Goal: Information Seeking & Learning: Learn about a topic

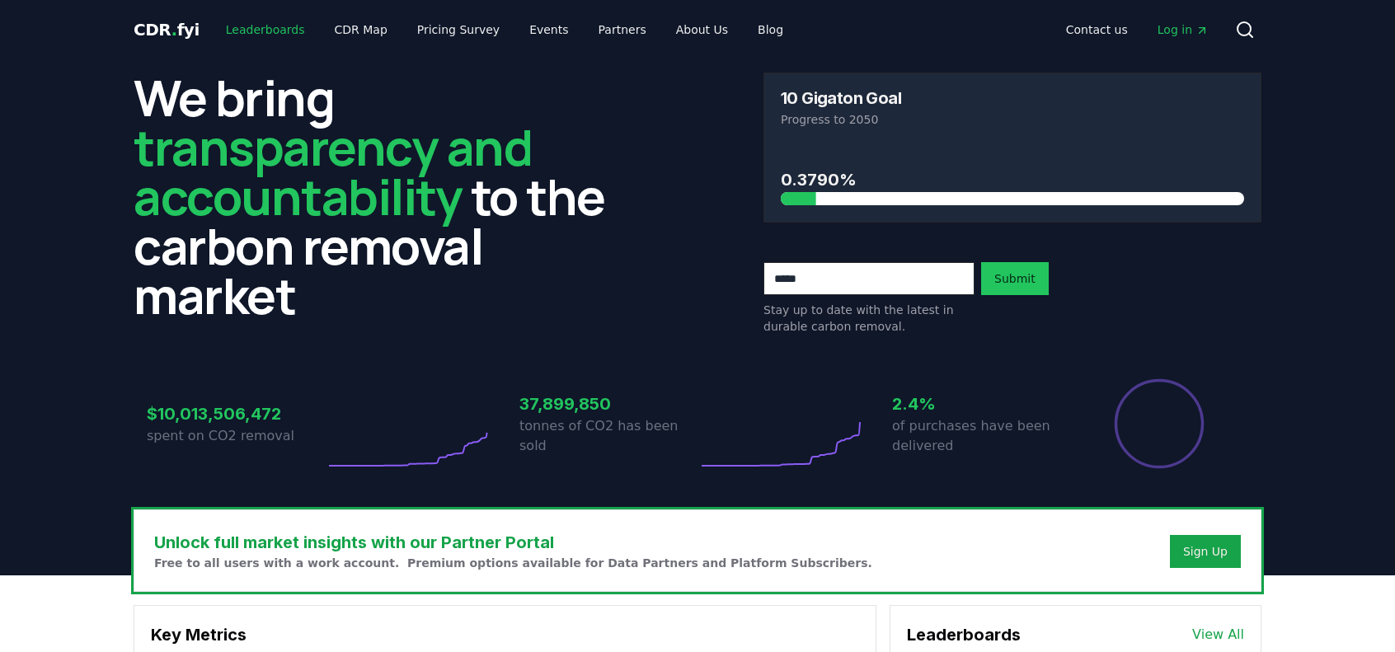
click at [262, 23] on link "Leaderboards" at bounding box center [266, 30] width 106 height 30
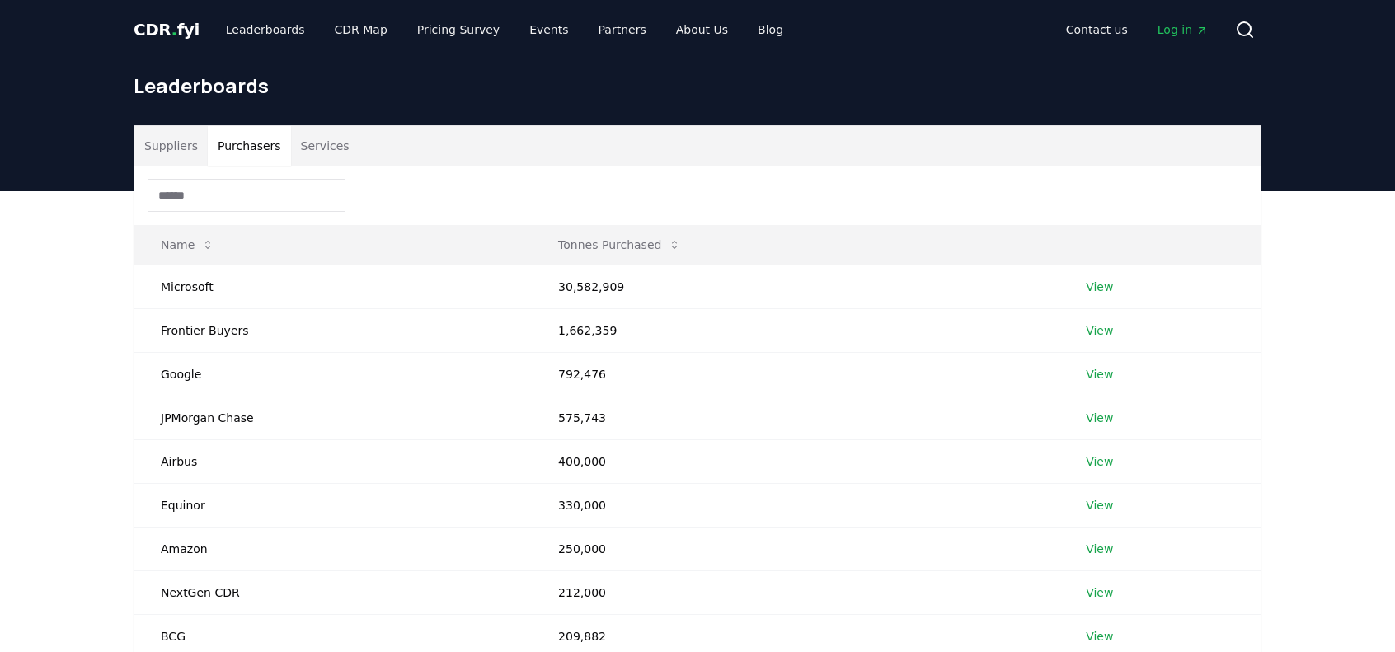
click at [254, 146] on button "Purchasers" at bounding box center [249, 146] width 83 height 40
click at [295, 139] on button "Services" at bounding box center [325, 146] width 68 height 40
click at [224, 144] on button "Purchasers" at bounding box center [249, 146] width 83 height 40
click at [145, 147] on button "Suppliers" at bounding box center [170, 146] width 73 height 40
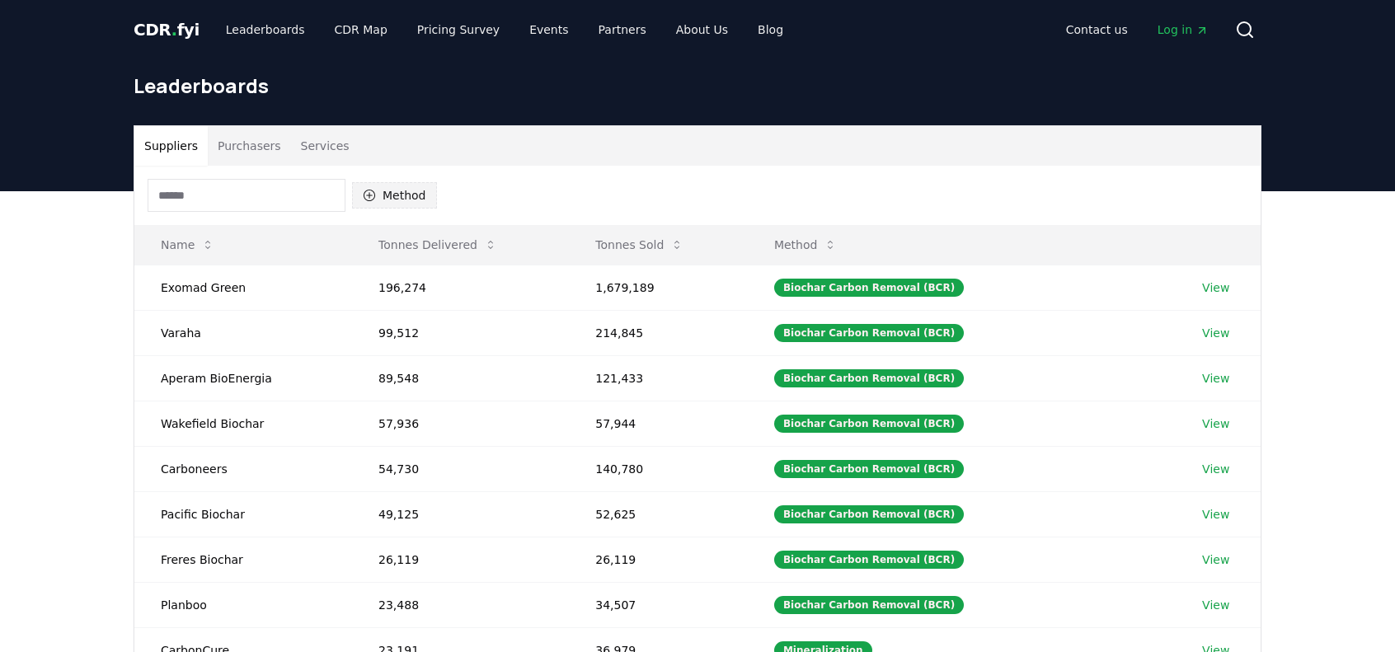
click at [377, 198] on button "Method" at bounding box center [394, 195] width 85 height 26
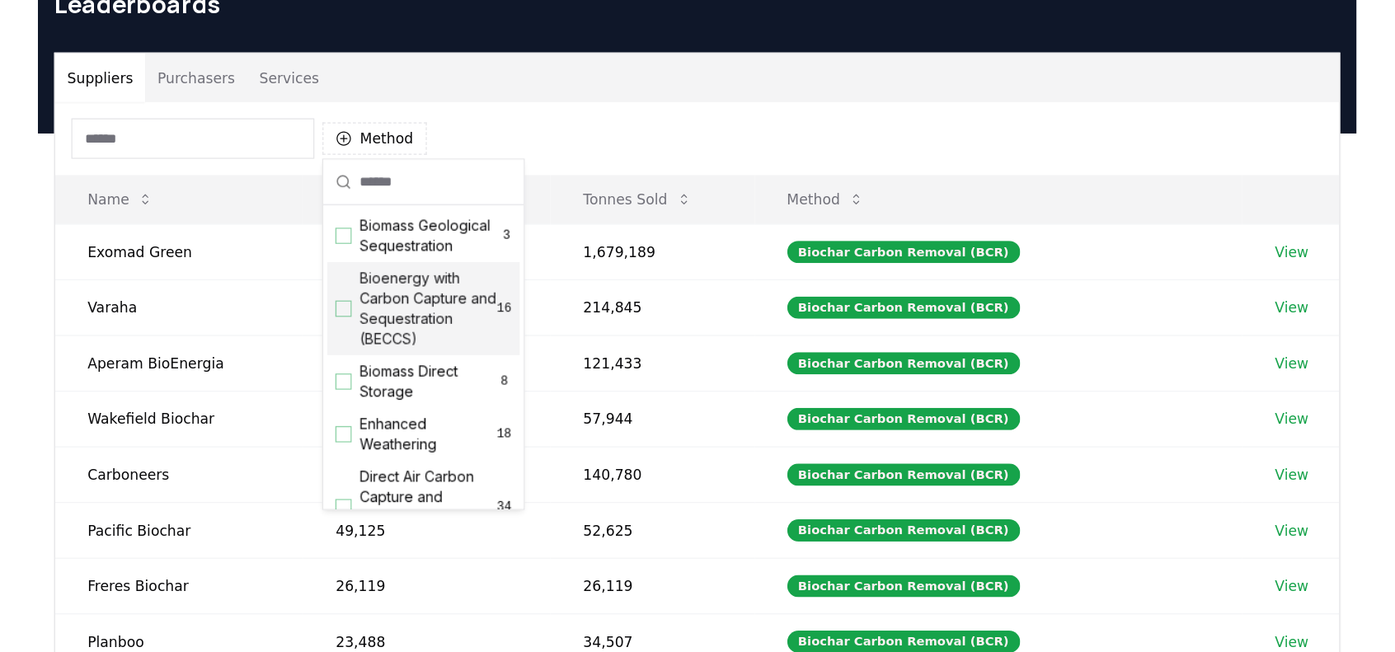
scroll to position [152, 0]
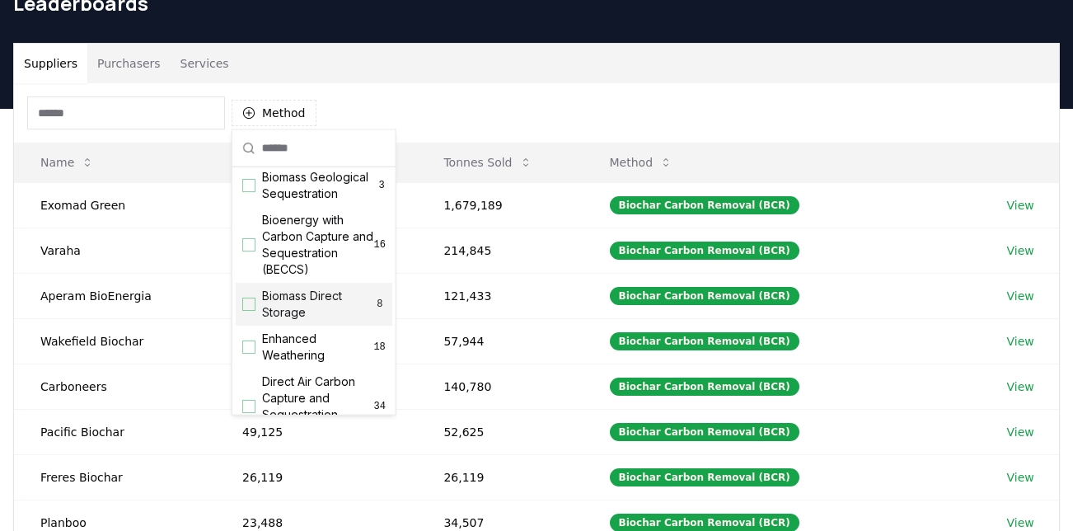
click at [313, 319] on span "Biomass Direct Storage" at bounding box center [318, 304] width 112 height 33
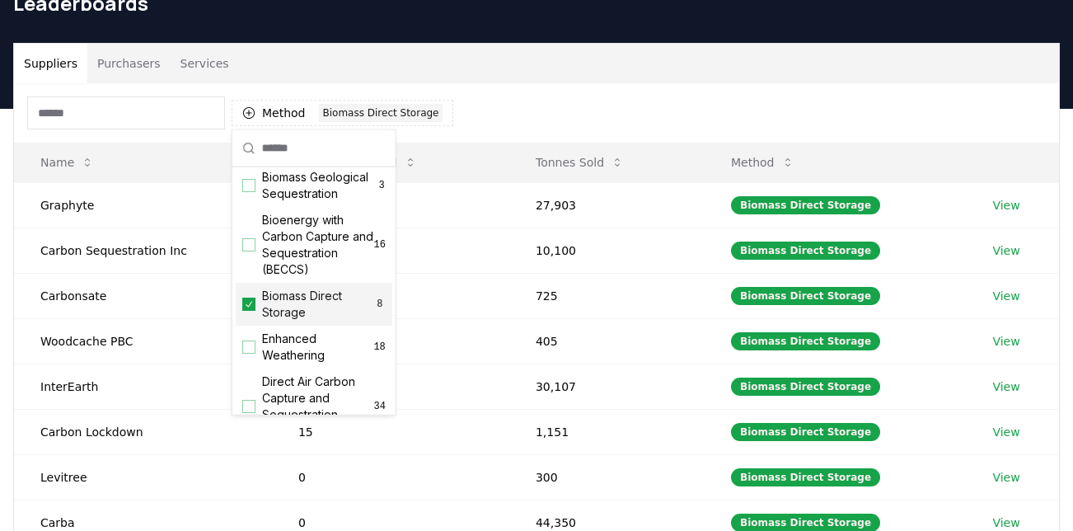
click at [313, 317] on span "Biomass Direct Storage" at bounding box center [318, 304] width 112 height 33
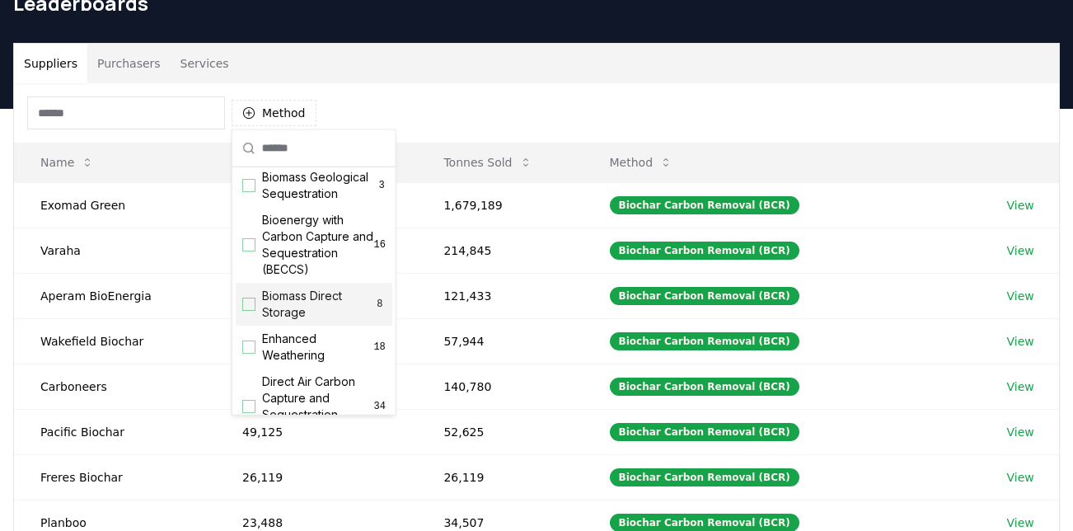
click at [313, 316] on span "Biomass Direct Storage" at bounding box center [318, 304] width 112 height 33
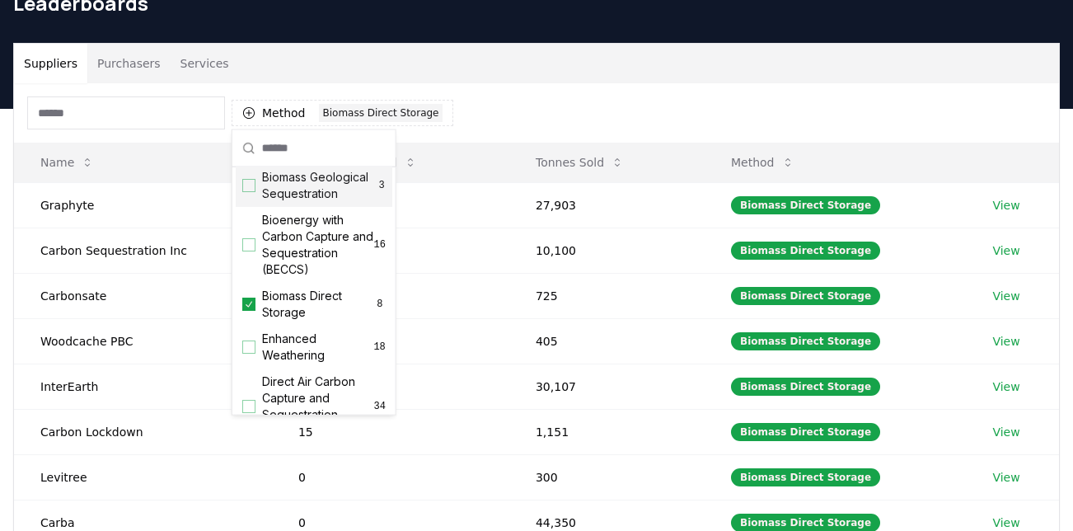
click at [277, 202] on span "Biomass Geological Sequestration" at bounding box center [319, 185] width 115 height 33
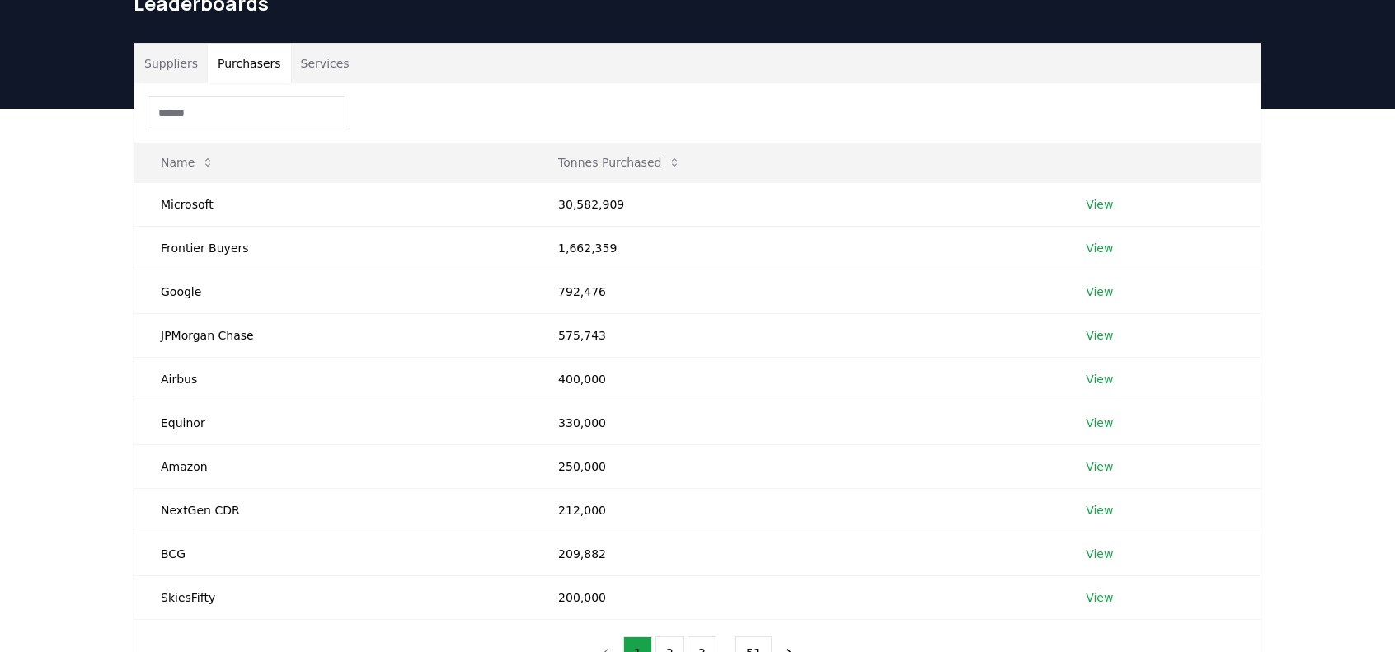
click at [246, 67] on button "Purchasers" at bounding box center [249, 64] width 83 height 40
click at [311, 64] on button "Services" at bounding box center [325, 64] width 68 height 40
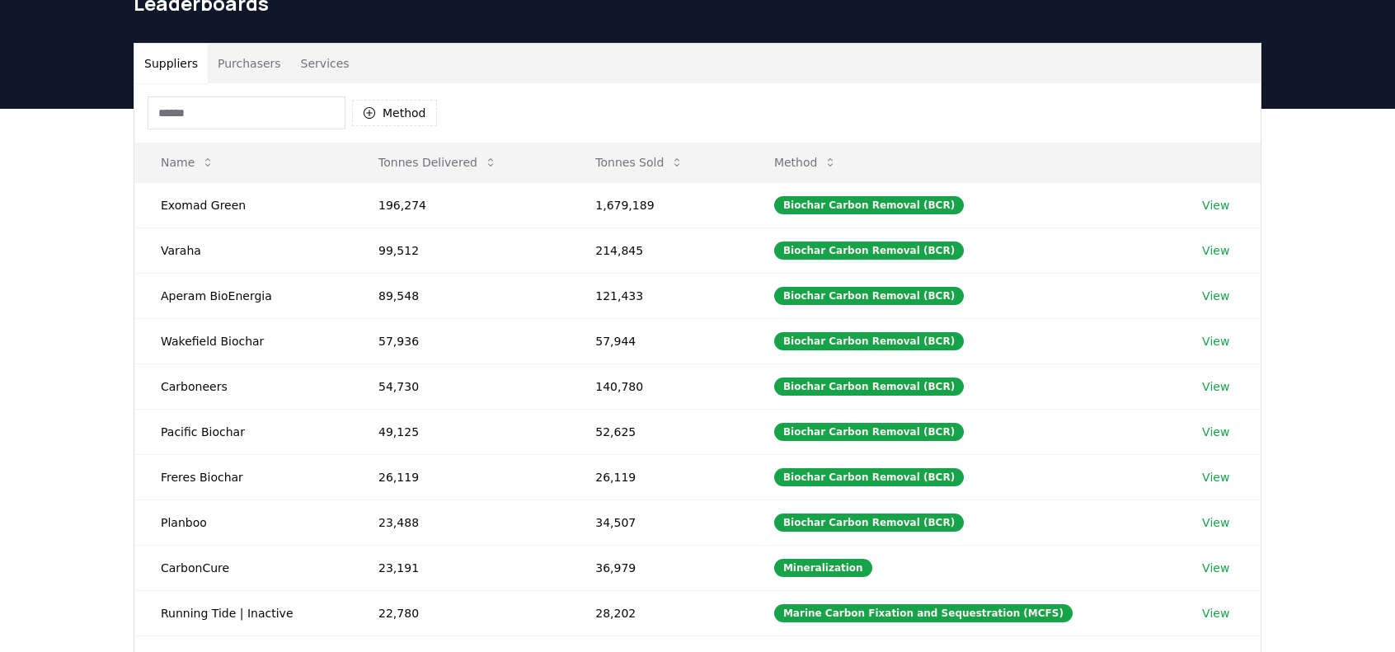
click at [162, 65] on button "Suppliers" at bounding box center [170, 64] width 73 height 40
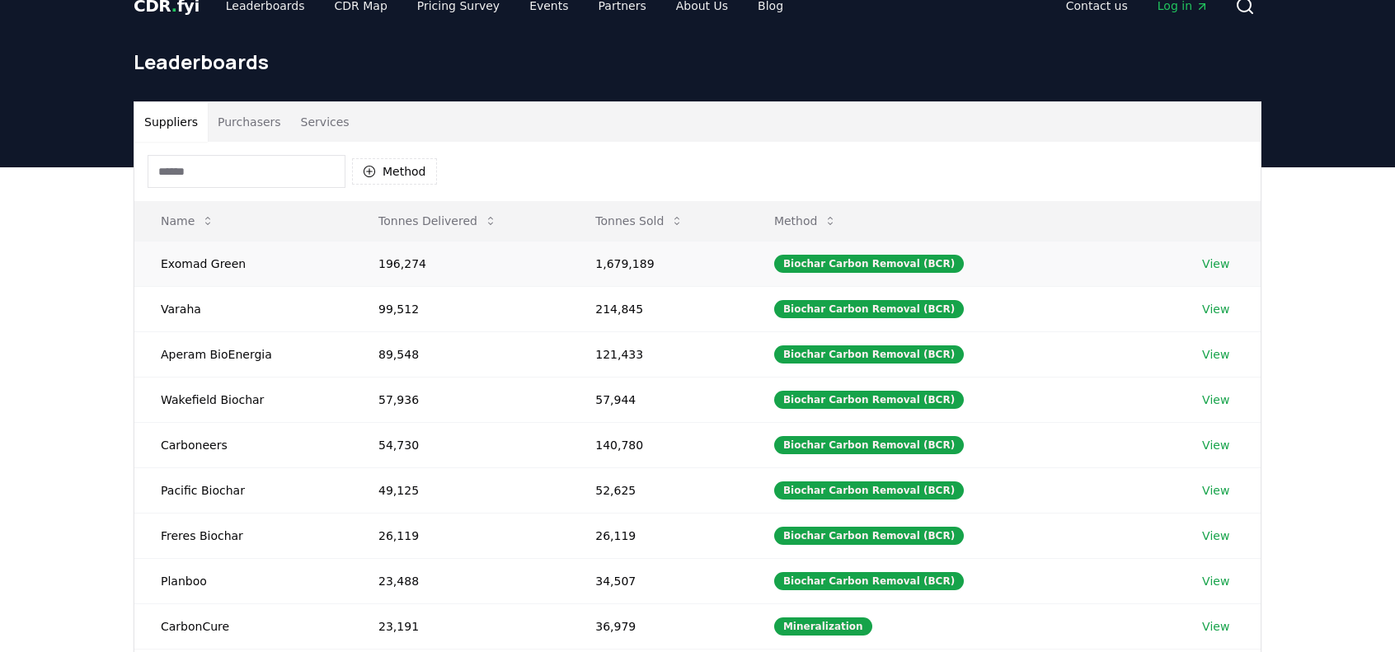
scroll to position [0, 0]
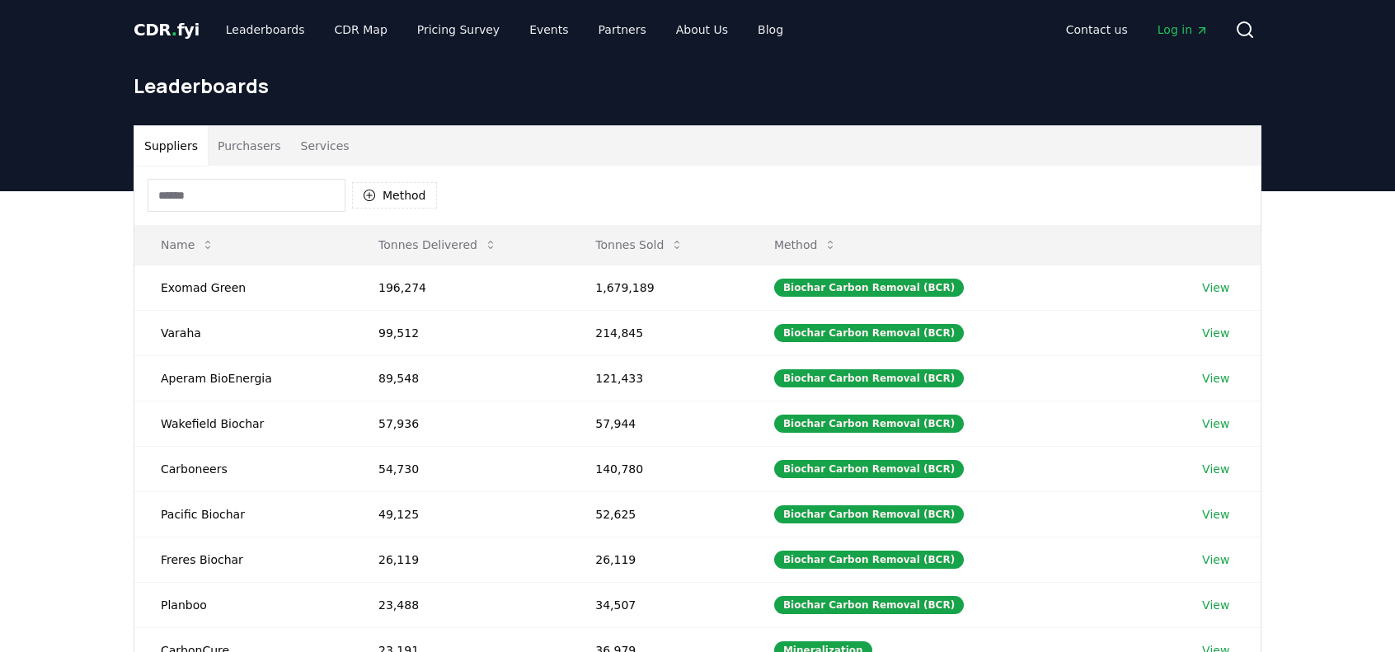
click at [237, 160] on button "Purchasers" at bounding box center [249, 146] width 83 height 40
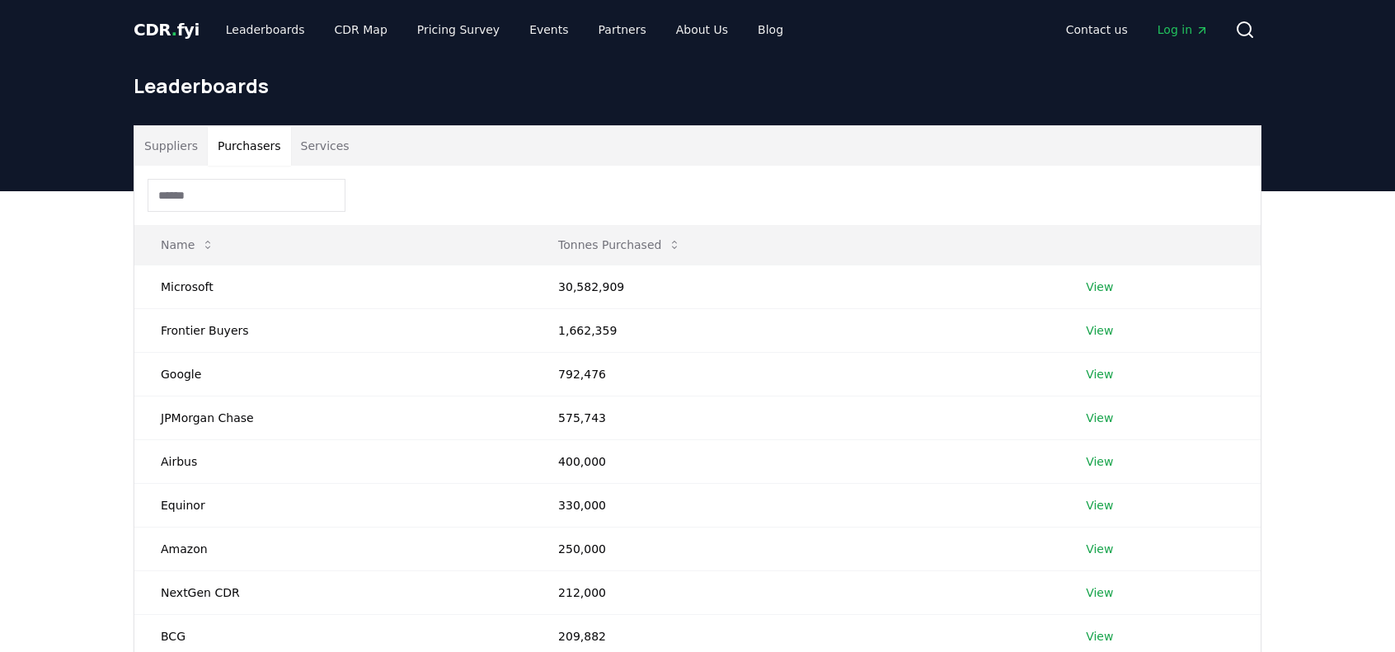
click at [124, 159] on div "Suppliers Purchasers Services Name Tonnes Purchased Microsoft 30,582,909 View F…" at bounding box center [697, 447] width 1154 height 644
click at [177, 154] on button "Suppliers" at bounding box center [170, 146] width 73 height 40
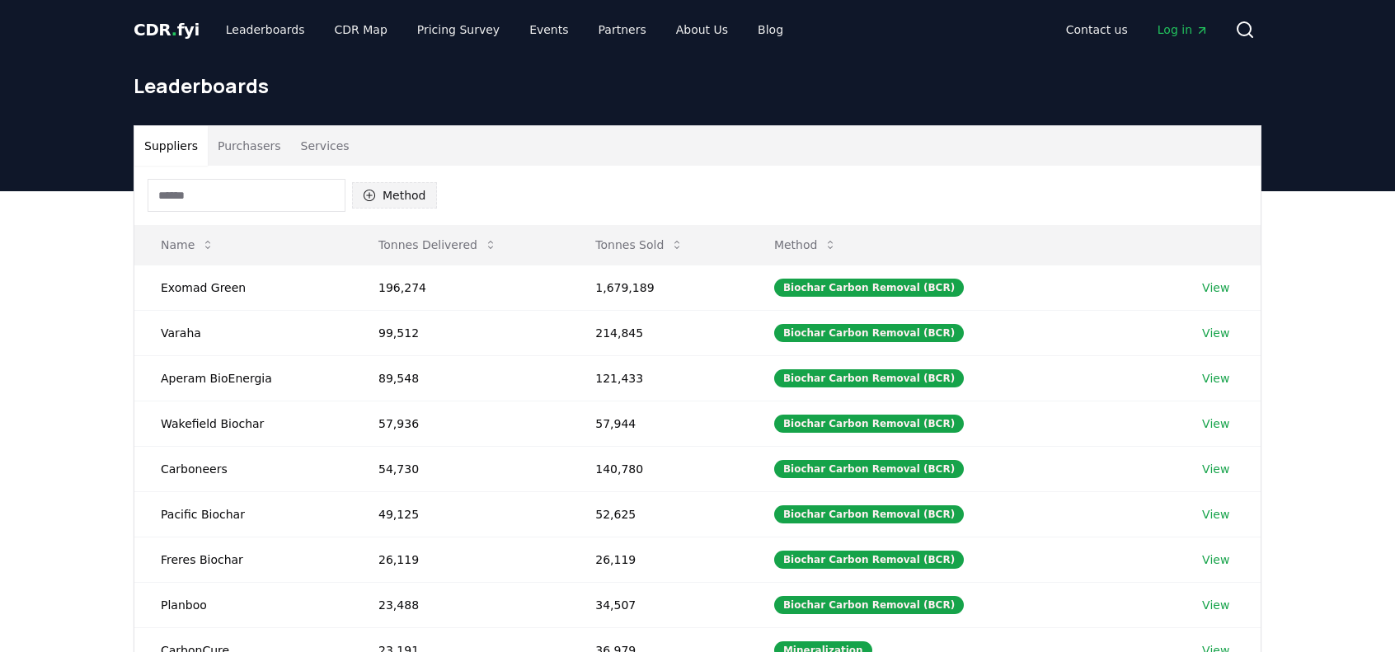
click at [416, 193] on button "Method" at bounding box center [394, 195] width 85 height 26
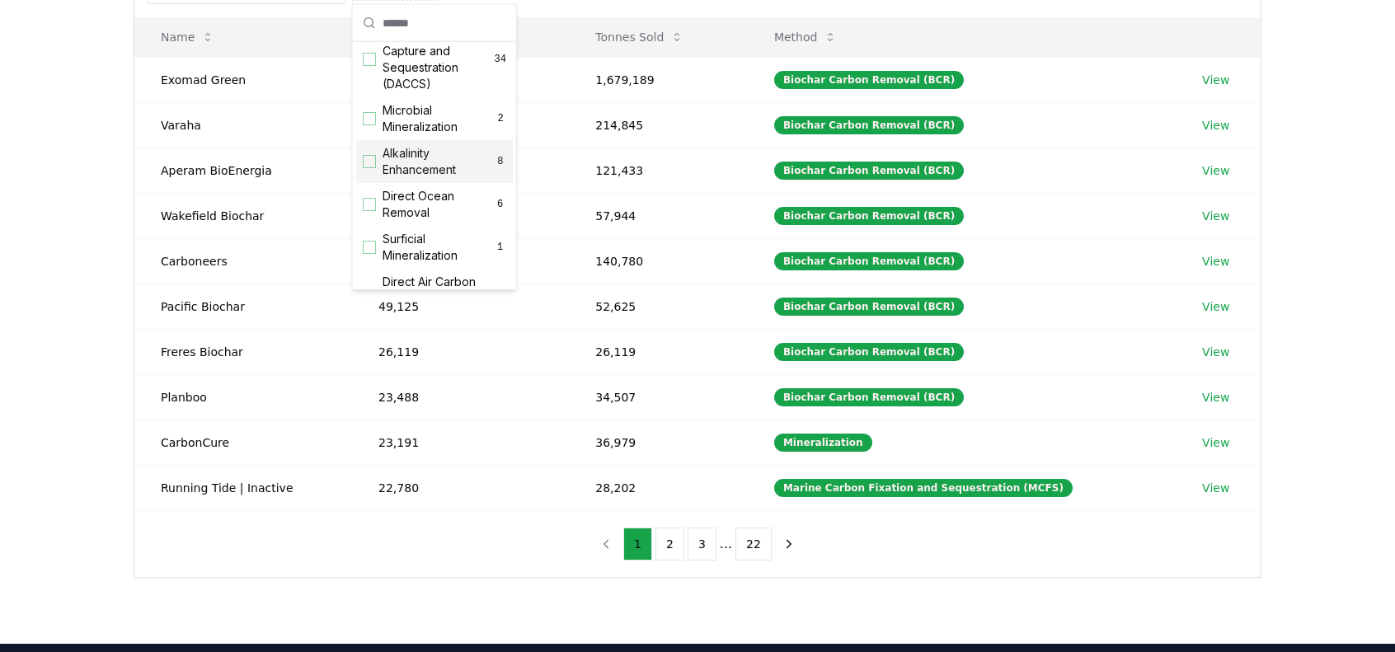
scroll to position [368, 0]
click at [368, 174] on div "Suggestions" at bounding box center [369, 167] width 13 height 13
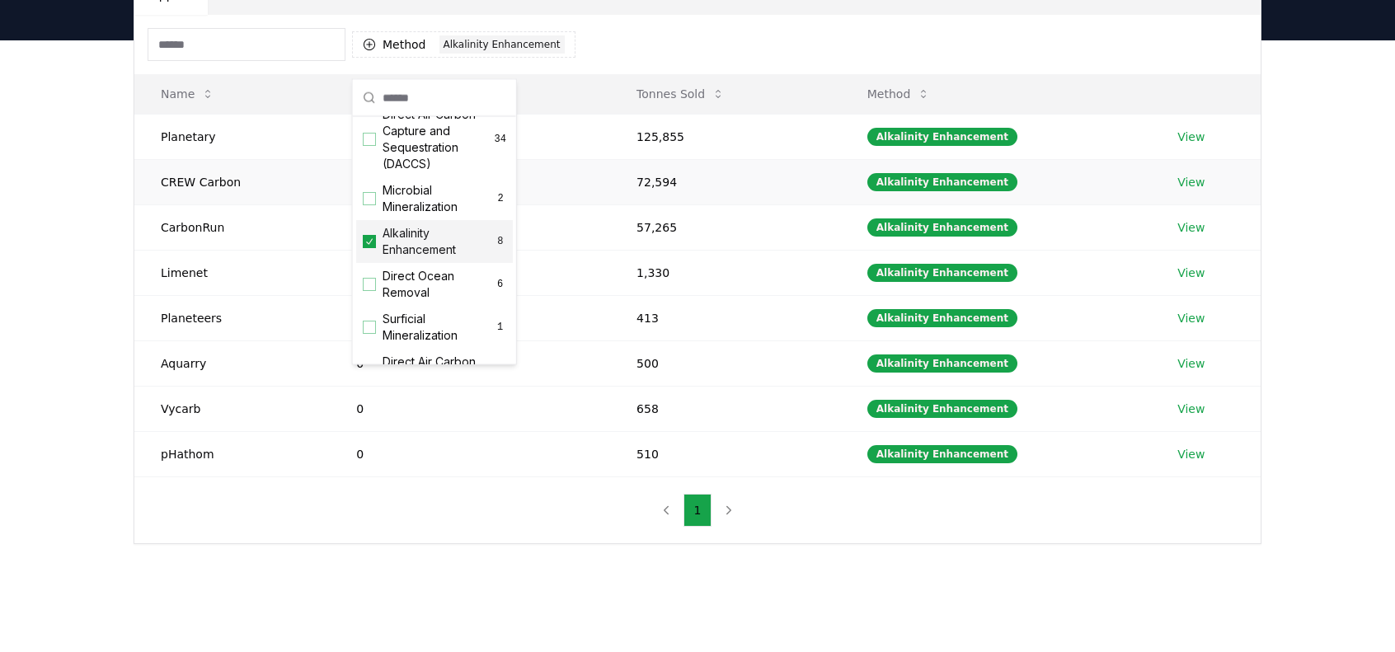
scroll to position [125, 0]
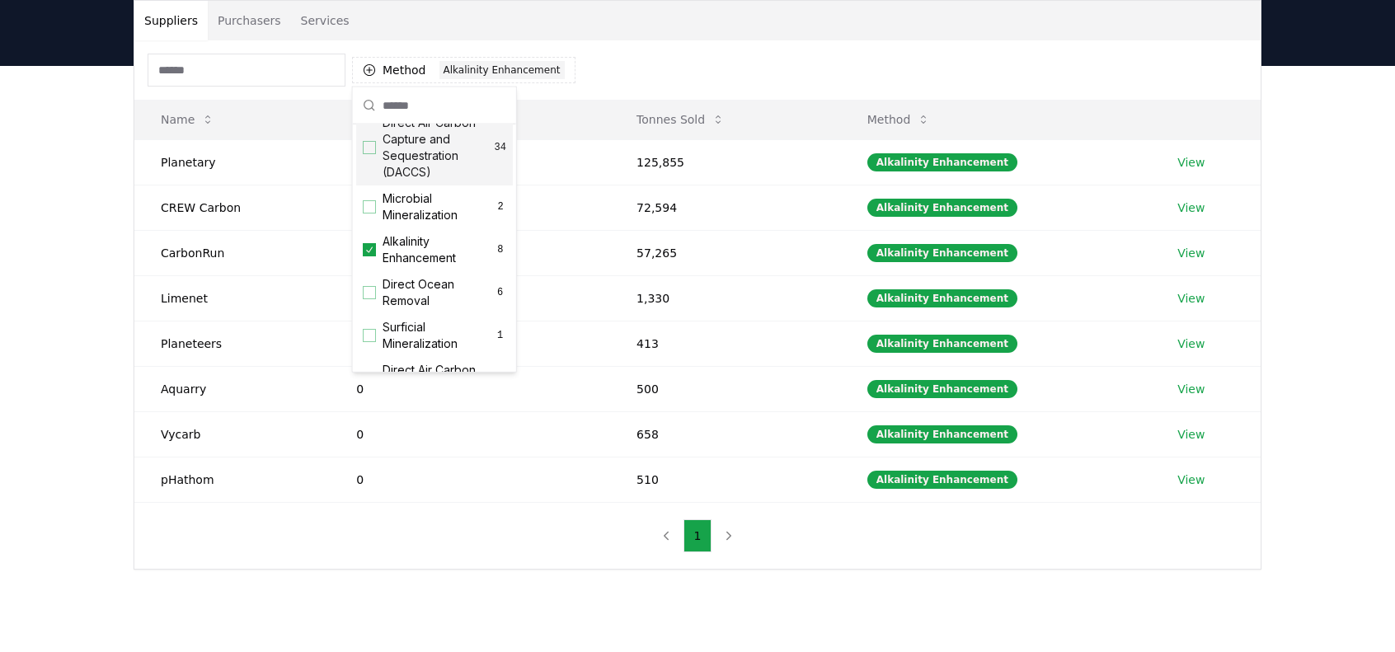
click at [589, 63] on div "Method 1 Alkalinity Enhancement" at bounding box center [697, 69] width 1126 height 59
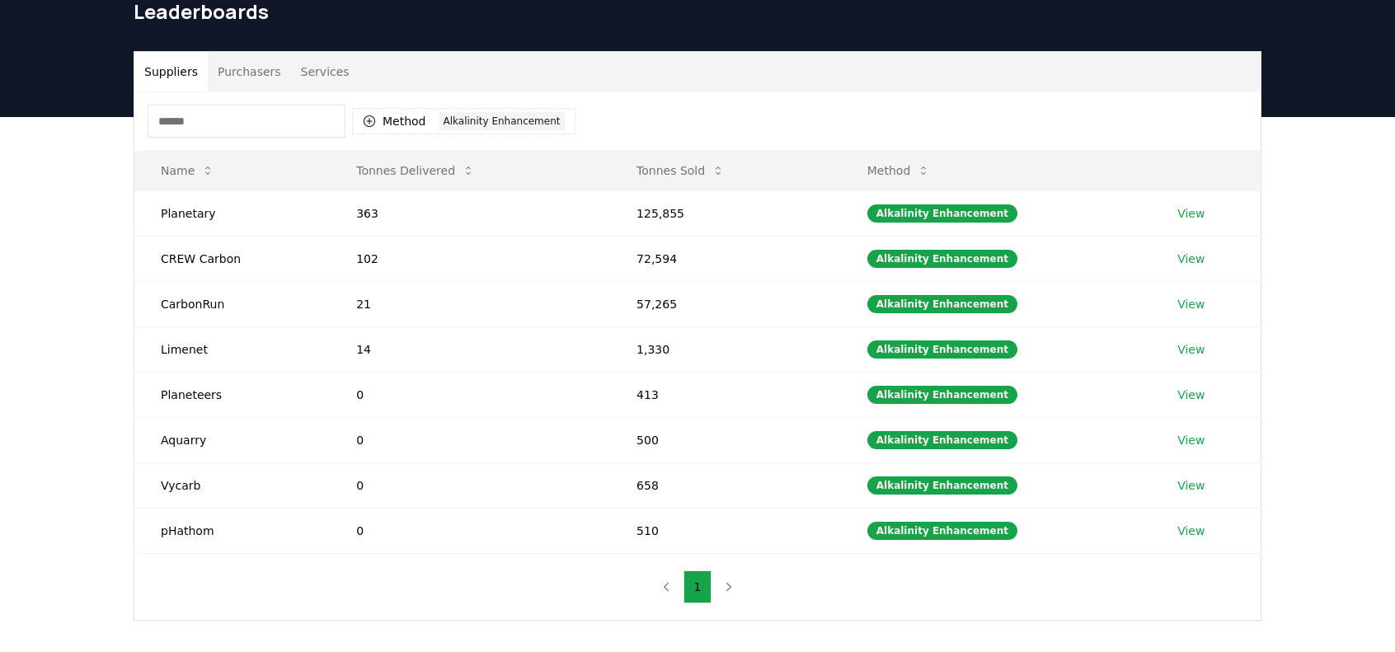
scroll to position [0, 0]
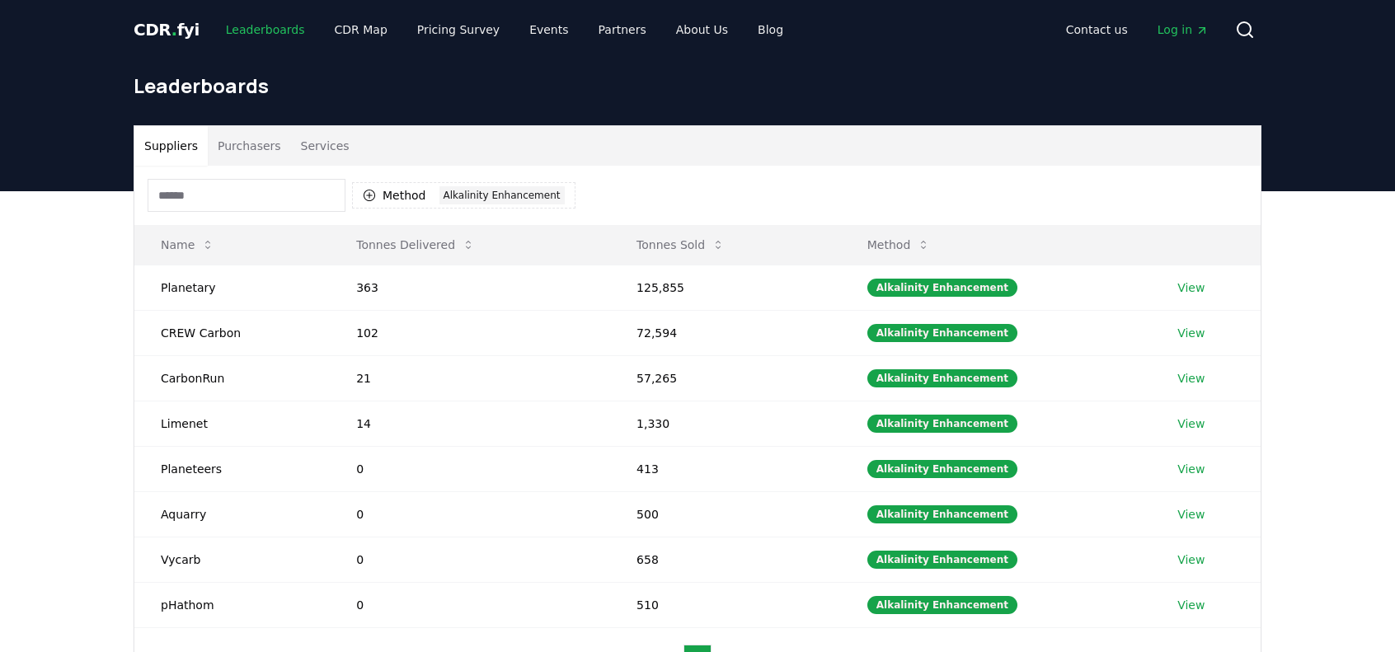
click at [268, 34] on link "Leaderboards" at bounding box center [266, 30] width 106 height 30
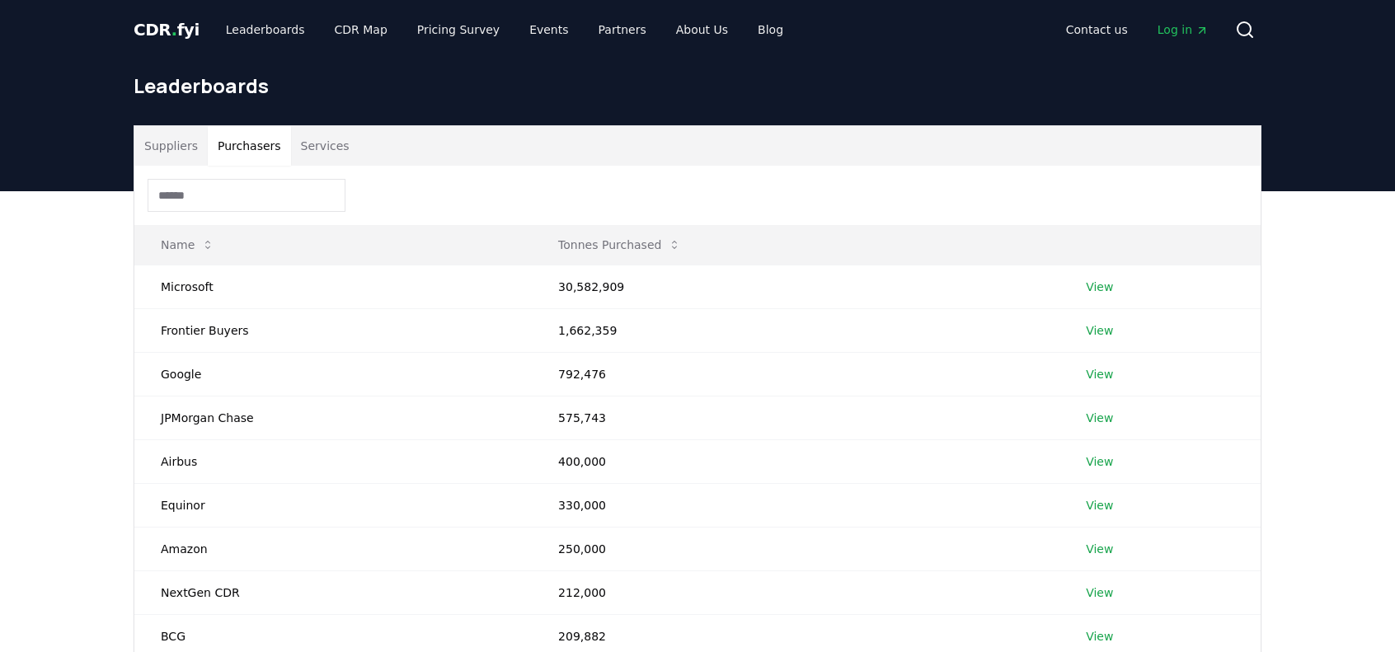
click at [243, 150] on button "Purchasers" at bounding box center [249, 146] width 83 height 40
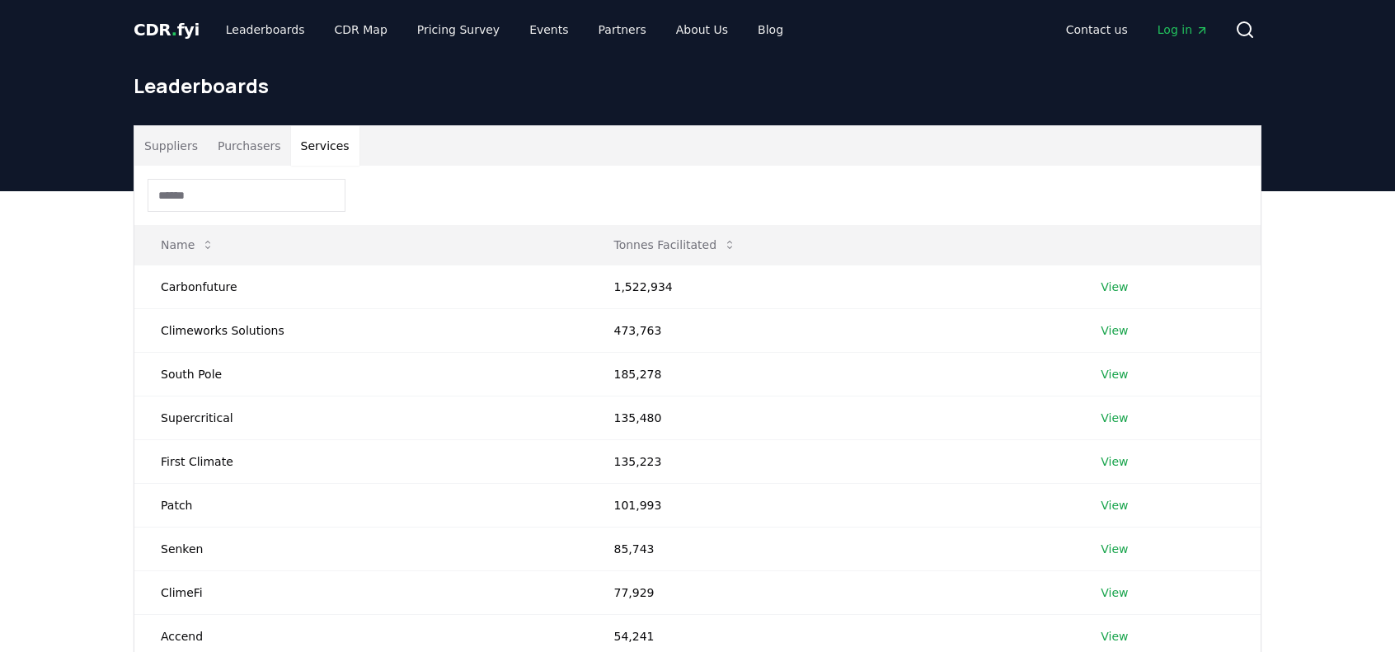
click at [307, 143] on button "Services" at bounding box center [325, 146] width 68 height 40
click at [356, 31] on link "CDR Map" at bounding box center [361, 30] width 79 height 30
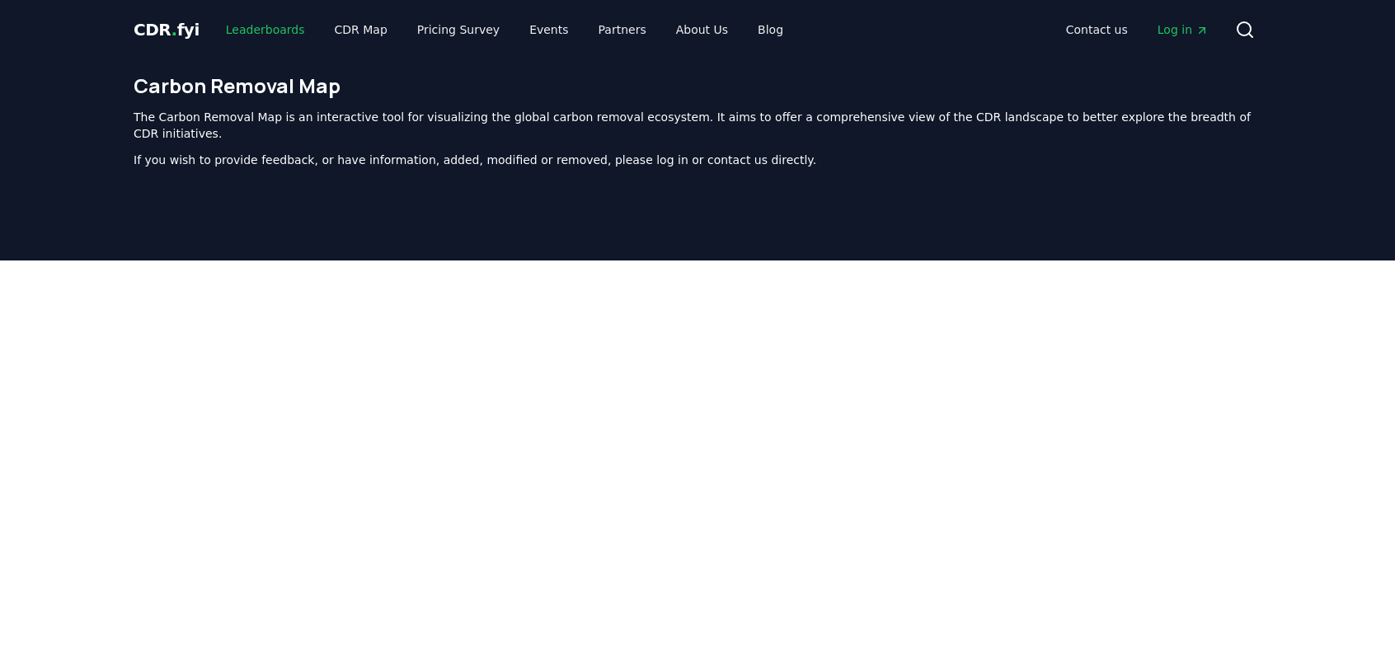
click at [287, 31] on link "Leaderboards" at bounding box center [266, 30] width 106 height 30
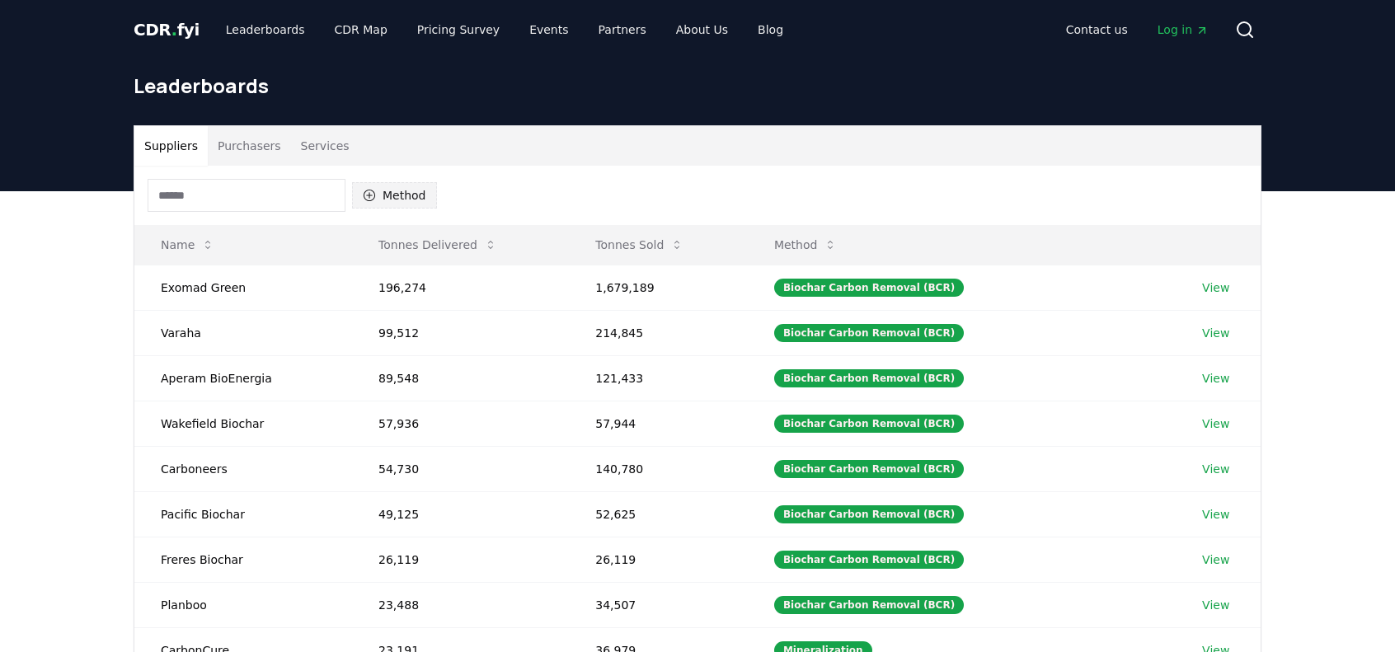
click at [404, 182] on button "Method" at bounding box center [394, 195] width 85 height 26
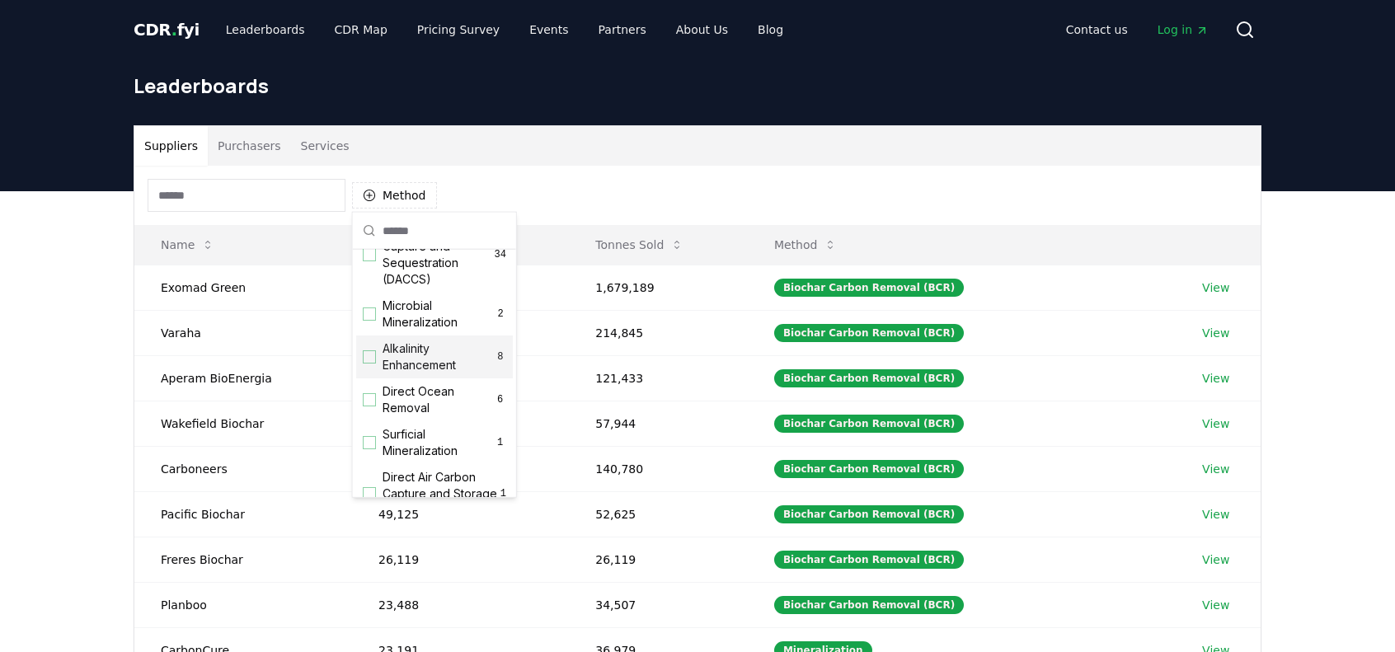
scroll to position [412, 0]
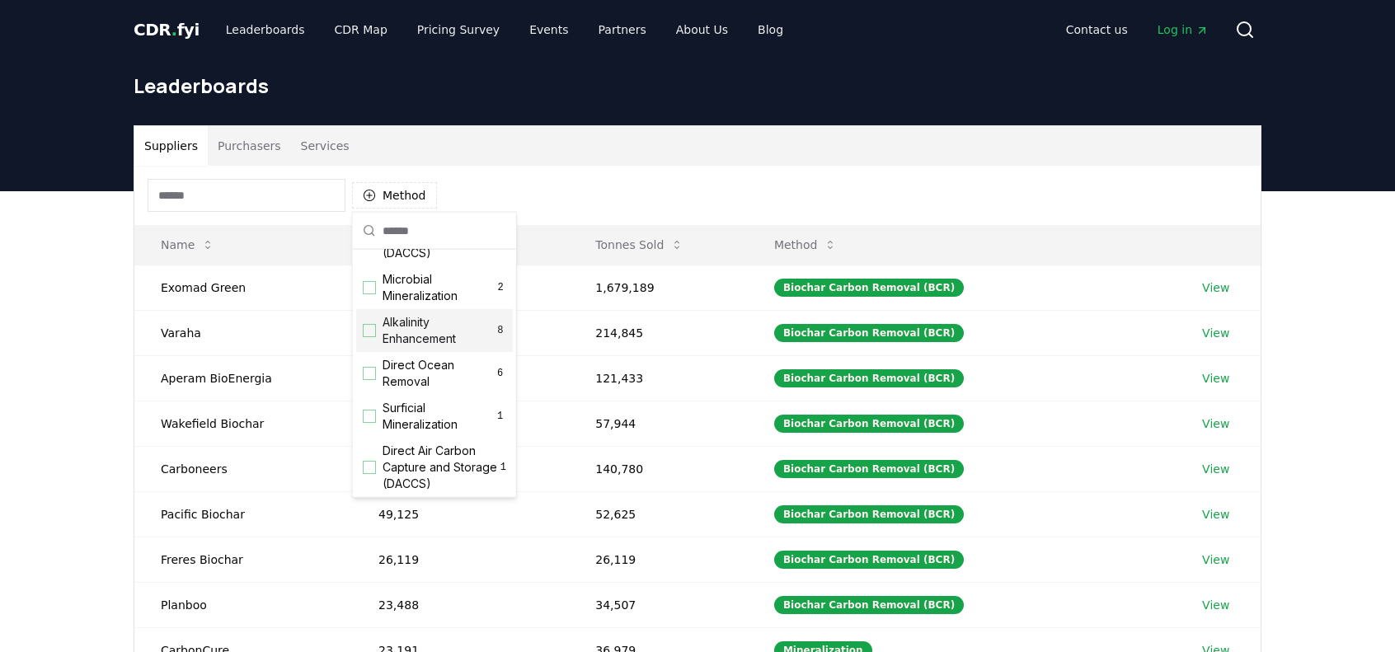
click at [423, 347] on span "Alkalinity Enhancement" at bounding box center [439, 330] width 112 height 33
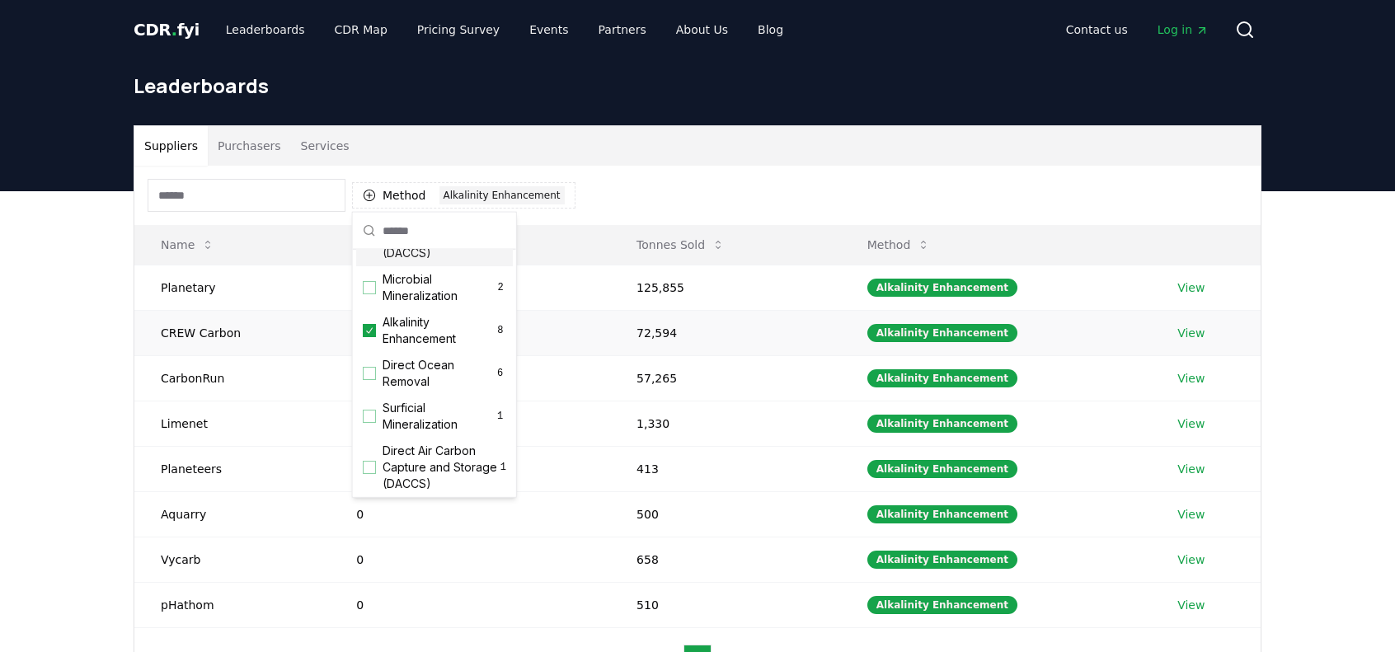
click at [1185, 335] on link "View" at bounding box center [1190, 333] width 27 height 16
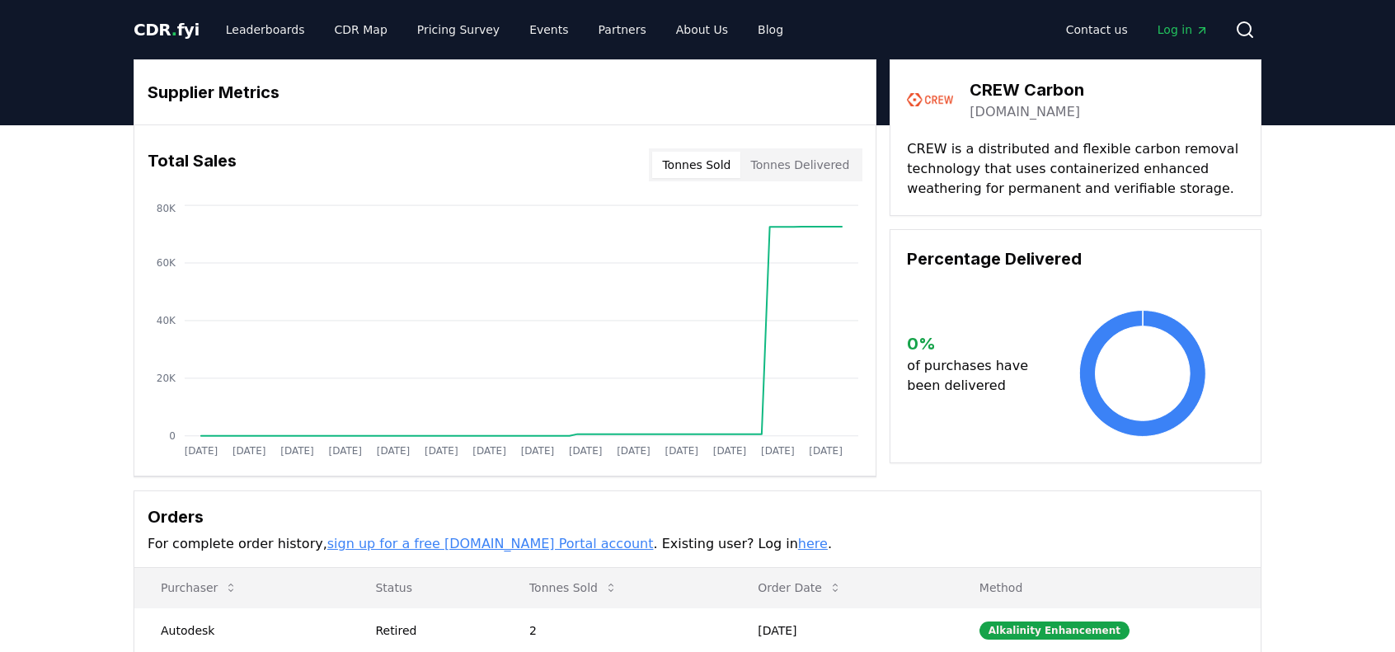
click at [1015, 111] on link "[DOMAIN_NAME]" at bounding box center [1024, 112] width 110 height 20
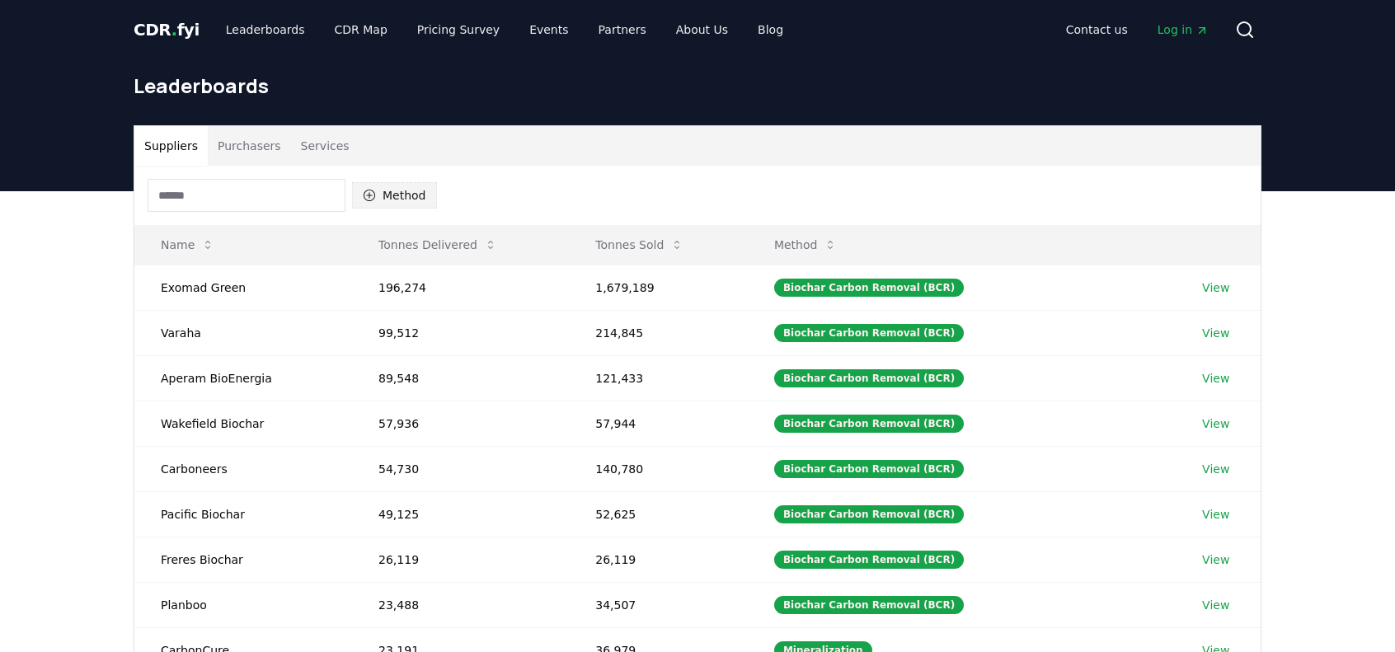
click at [390, 200] on button "Method" at bounding box center [394, 195] width 85 height 26
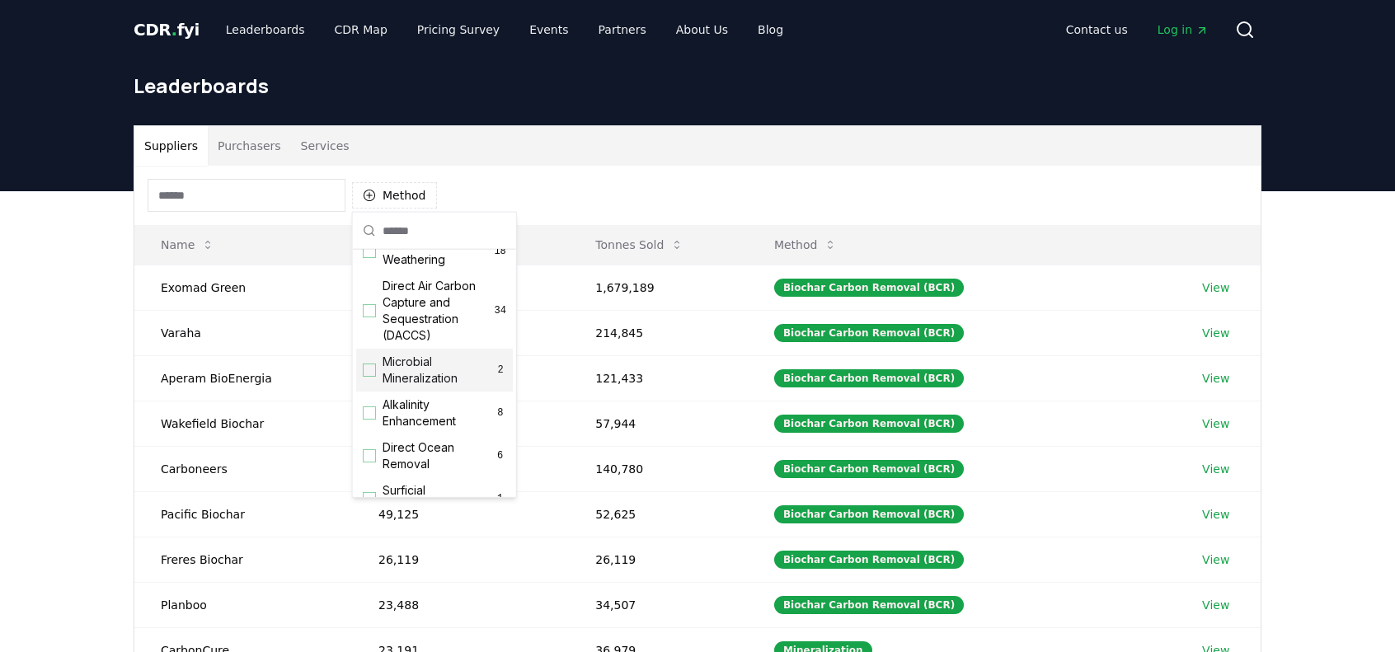
scroll to position [412, 0]
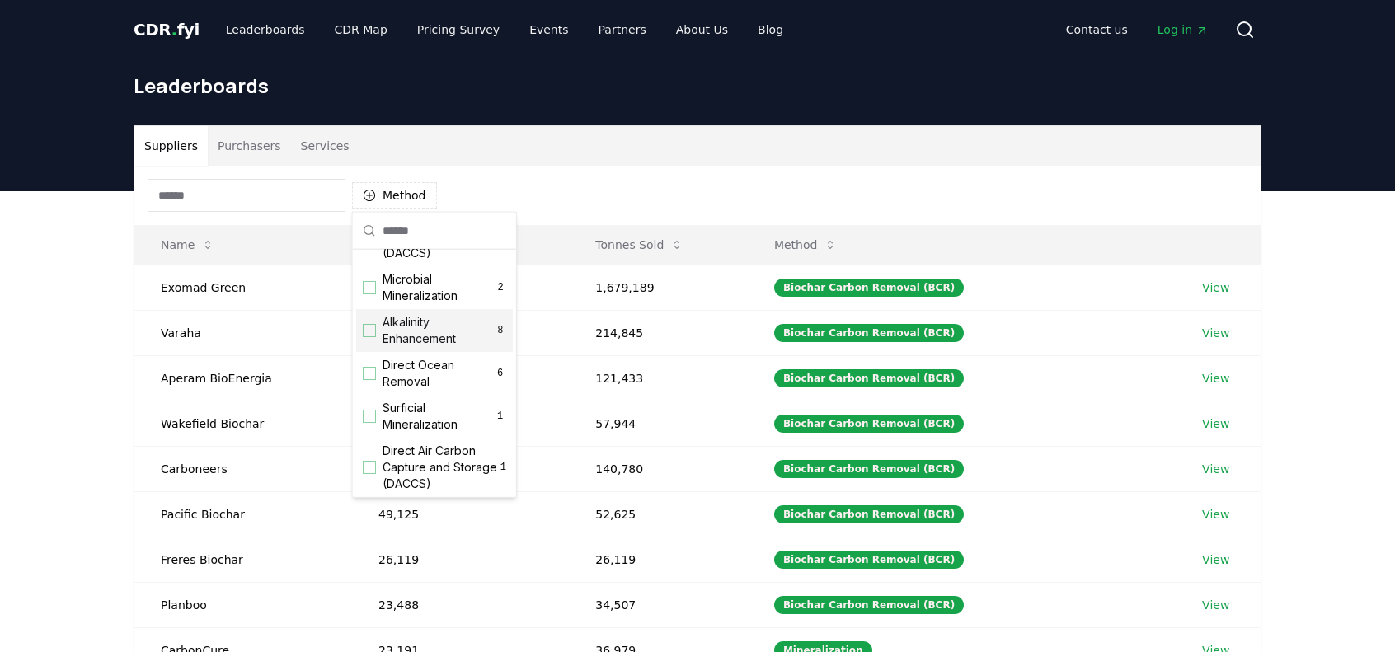
click at [414, 347] on span "Alkalinity Enhancement" at bounding box center [439, 330] width 112 height 33
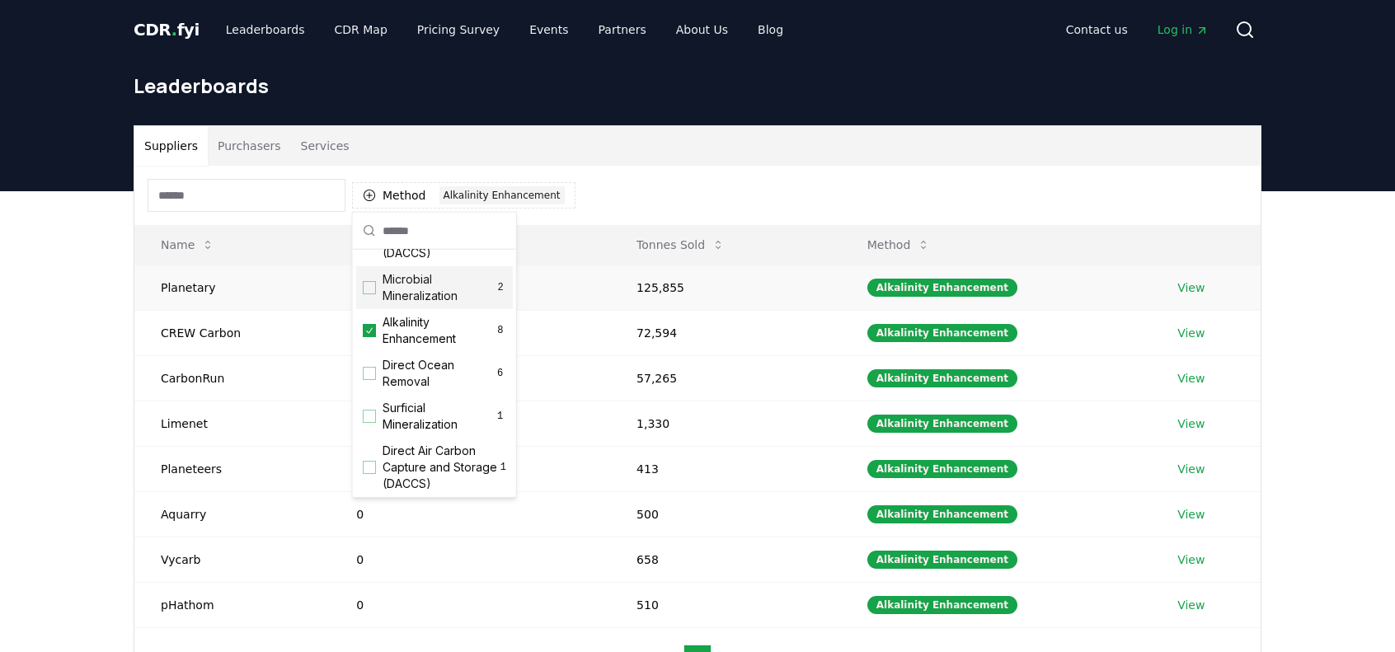
click at [1193, 285] on link "View" at bounding box center [1190, 287] width 27 height 16
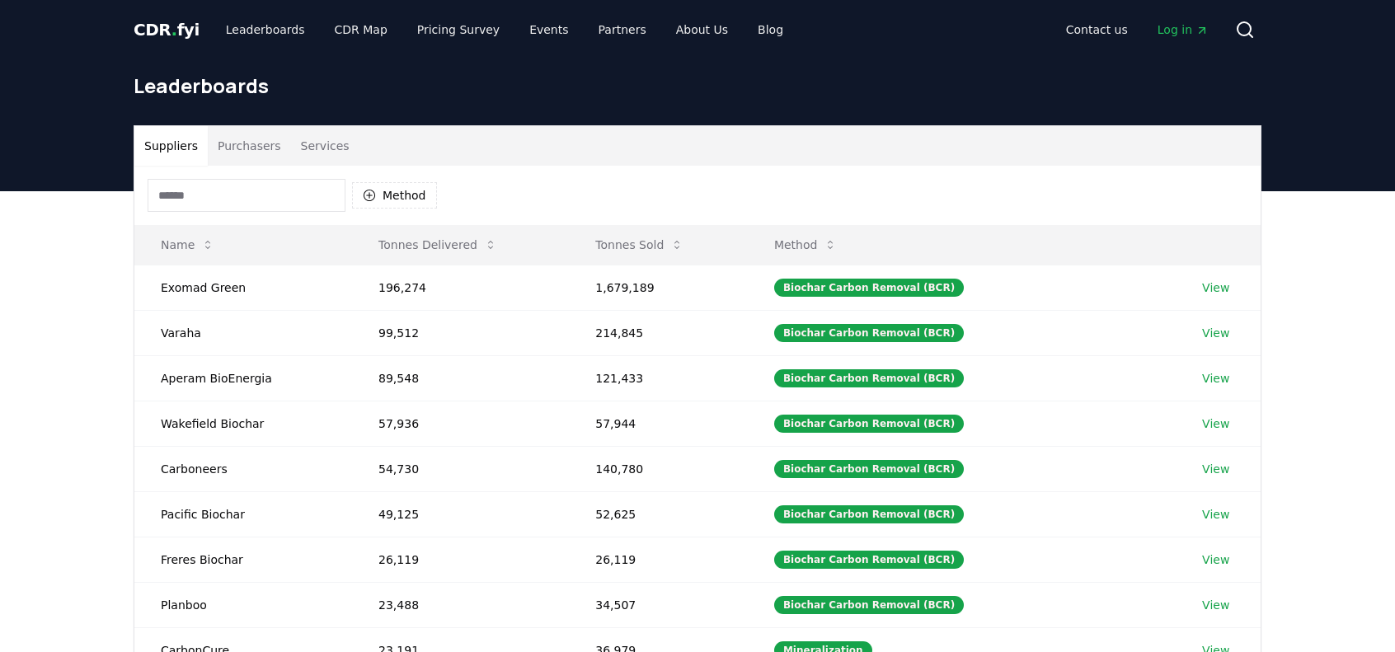
click at [101, 359] on div "Suppliers Purchasers Services Method Name Tonnes Delivered Tonnes Sold Method E…" at bounding box center [697, 521] width 1395 height 660
click at [409, 196] on button "Method" at bounding box center [394, 195] width 85 height 26
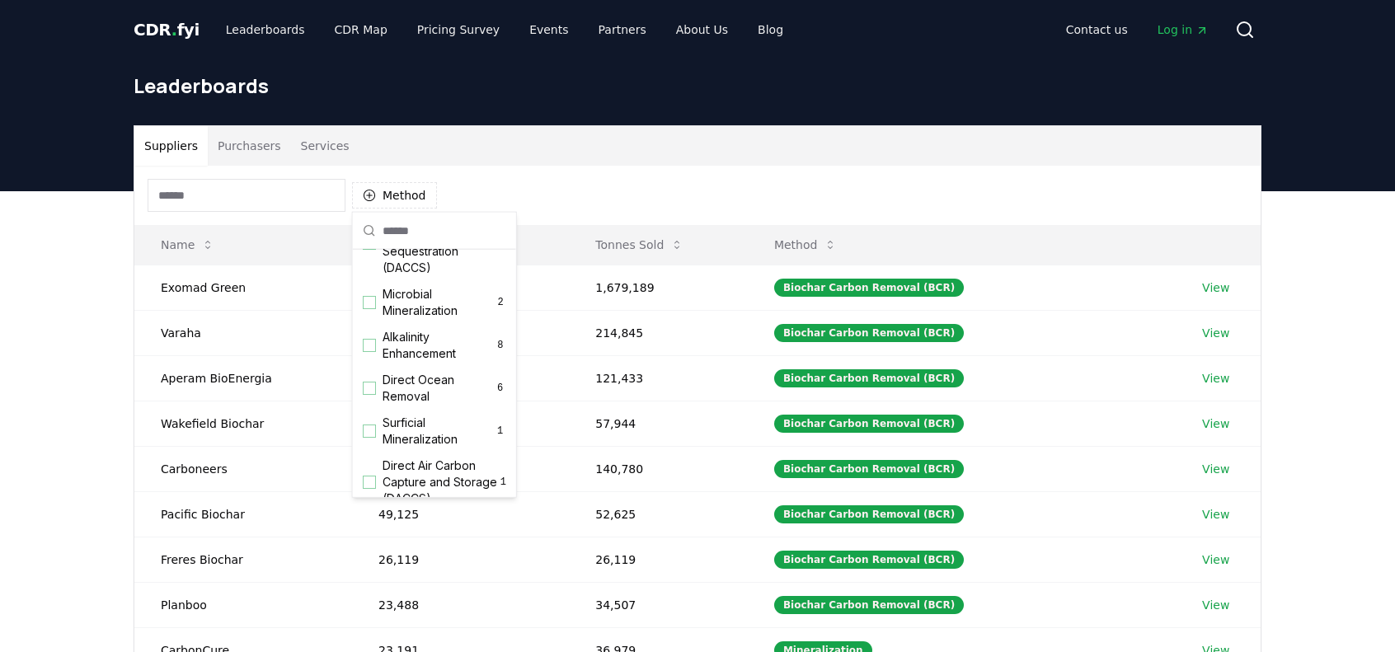
scroll to position [414, 0]
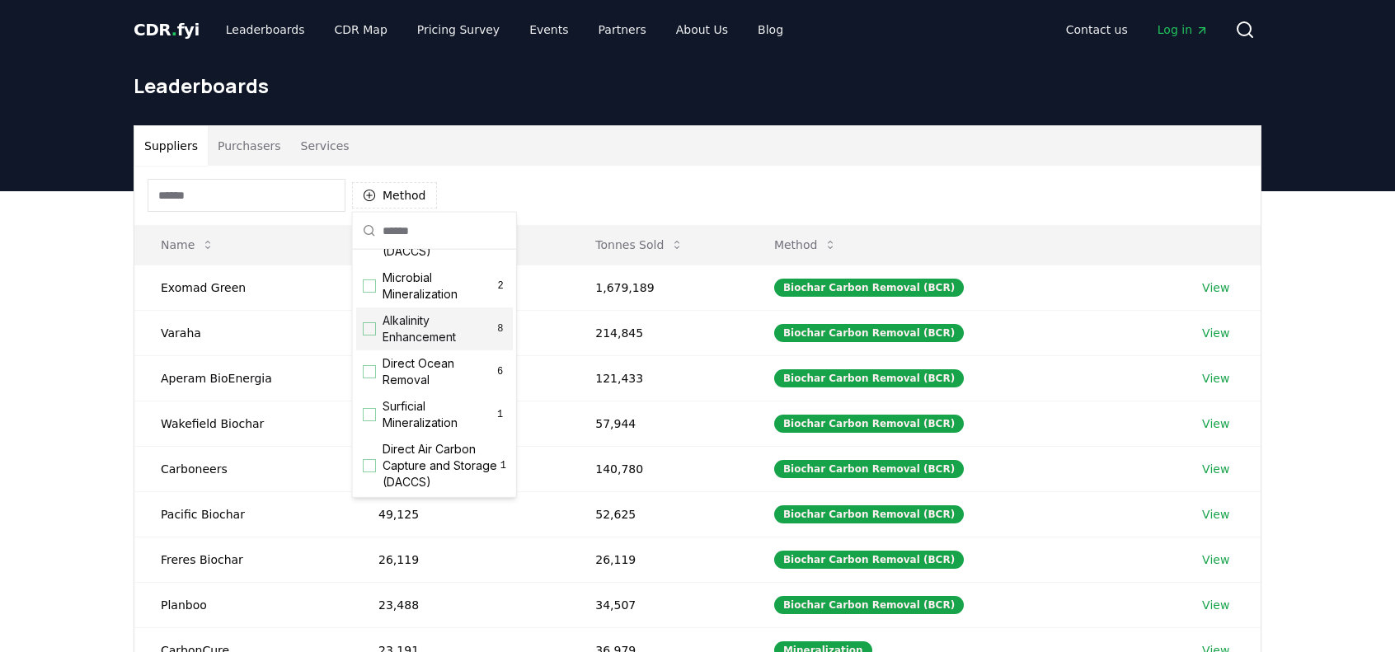
click at [415, 342] on span "Alkalinity Enhancement" at bounding box center [439, 328] width 112 height 33
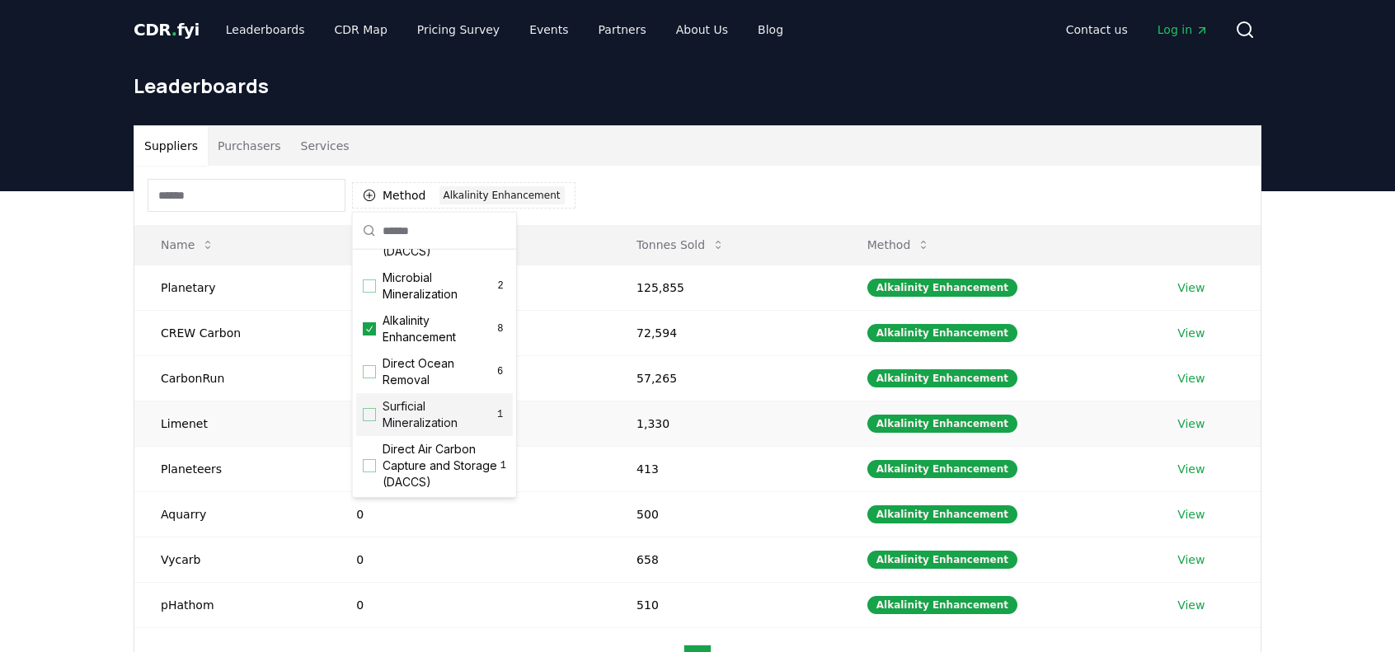
click at [1190, 418] on link "View" at bounding box center [1190, 423] width 27 height 16
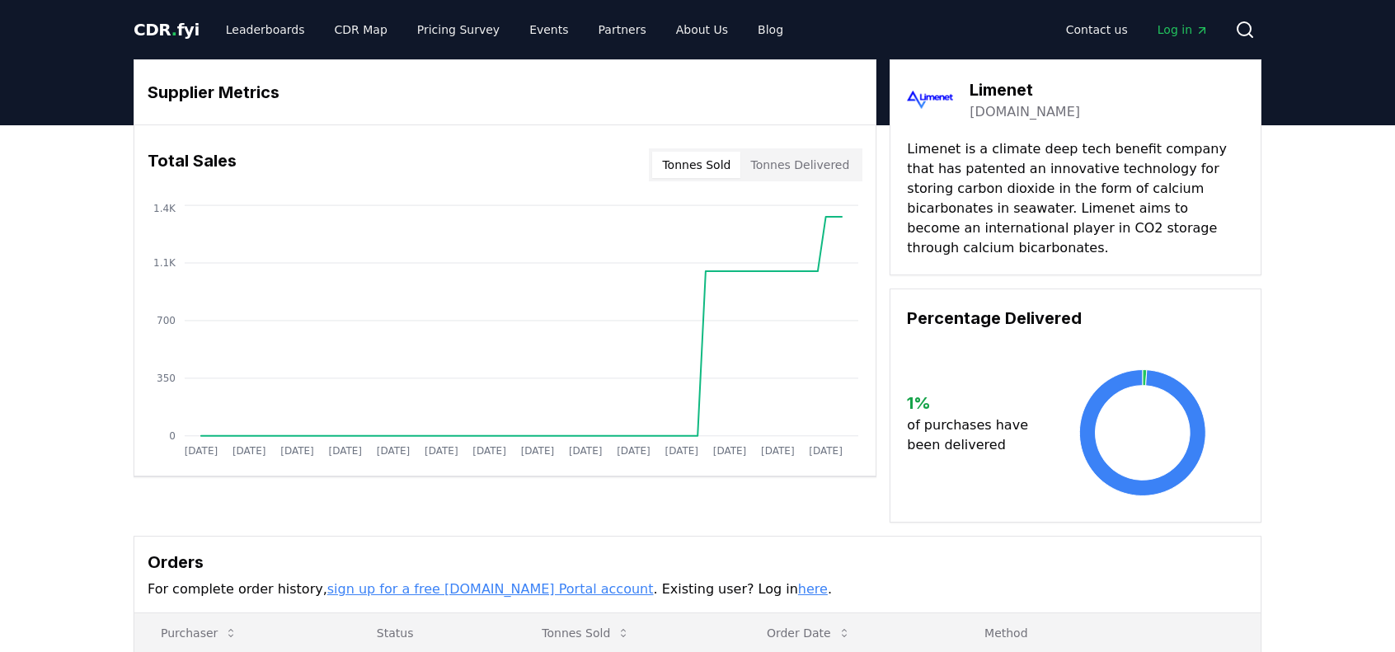
click at [1019, 114] on link "limenet.tech" at bounding box center [1024, 112] width 110 height 20
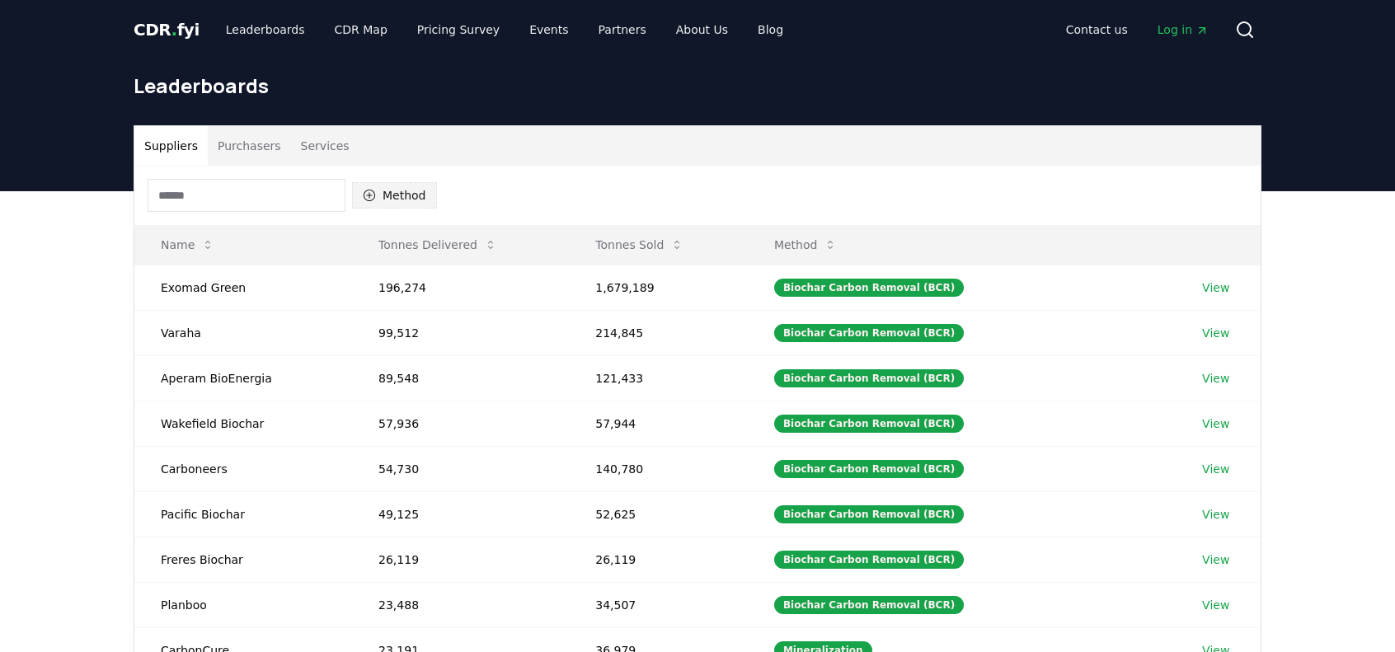
click at [374, 195] on icon "button" at bounding box center [369, 195] width 13 height 13
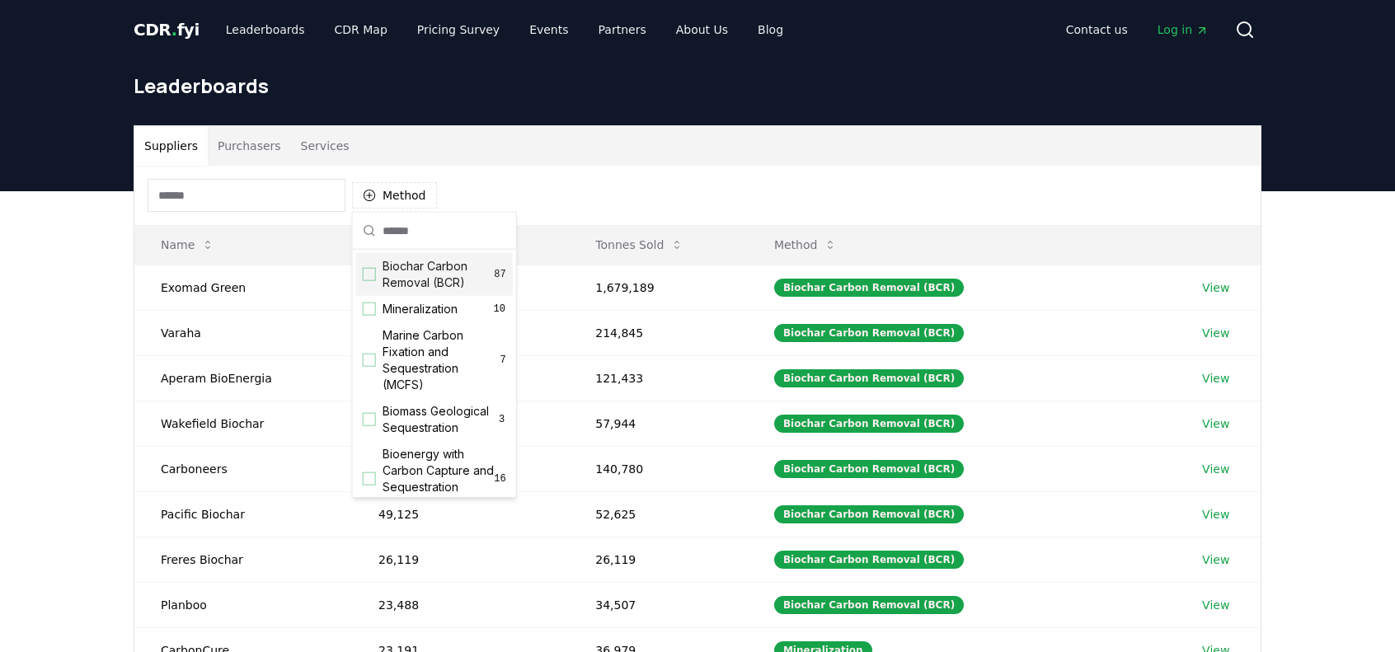
click at [376, 272] on div "Biochar Carbon Removal (BCR) 87" at bounding box center [434, 274] width 157 height 43
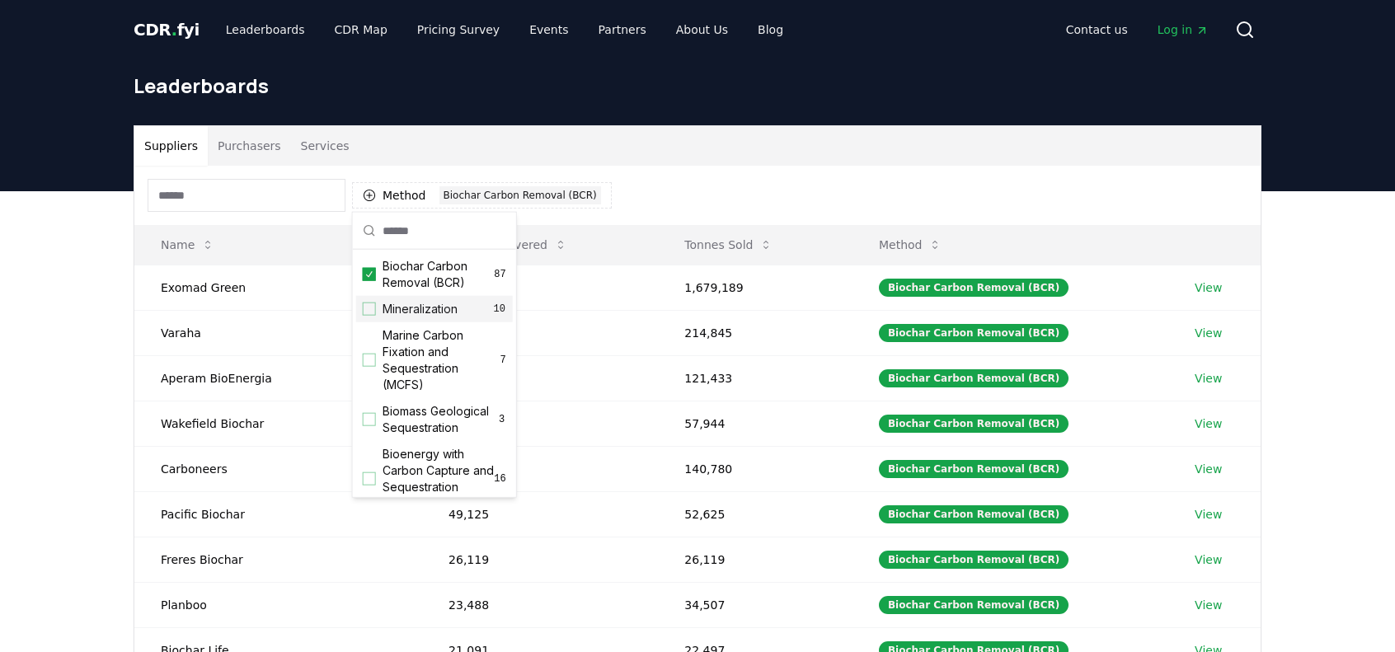
click at [370, 301] on div "Mineralization 10" at bounding box center [434, 309] width 157 height 26
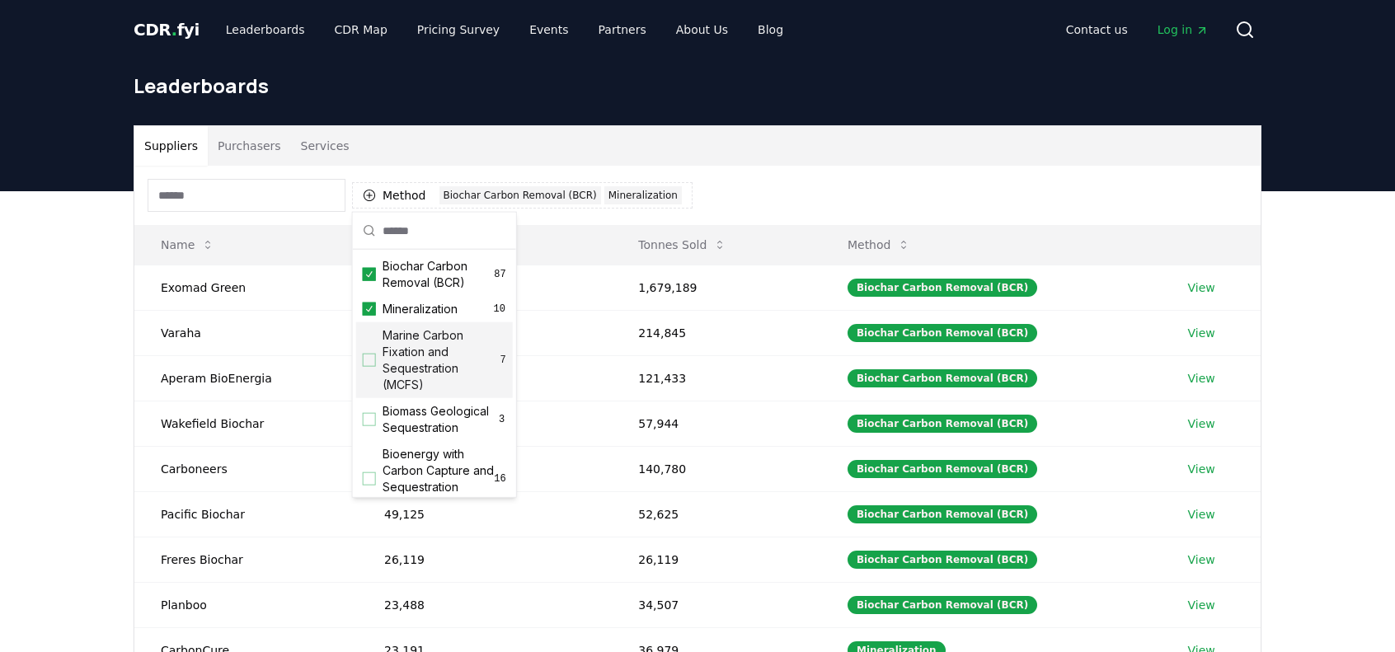
drag, startPoint x: 366, startPoint y: 347, endPoint x: 361, endPoint y: 366, distance: 19.6
click at [365, 348] on div "Marine Carbon Fixation and Sequestration (MCFS) 7" at bounding box center [434, 360] width 157 height 76
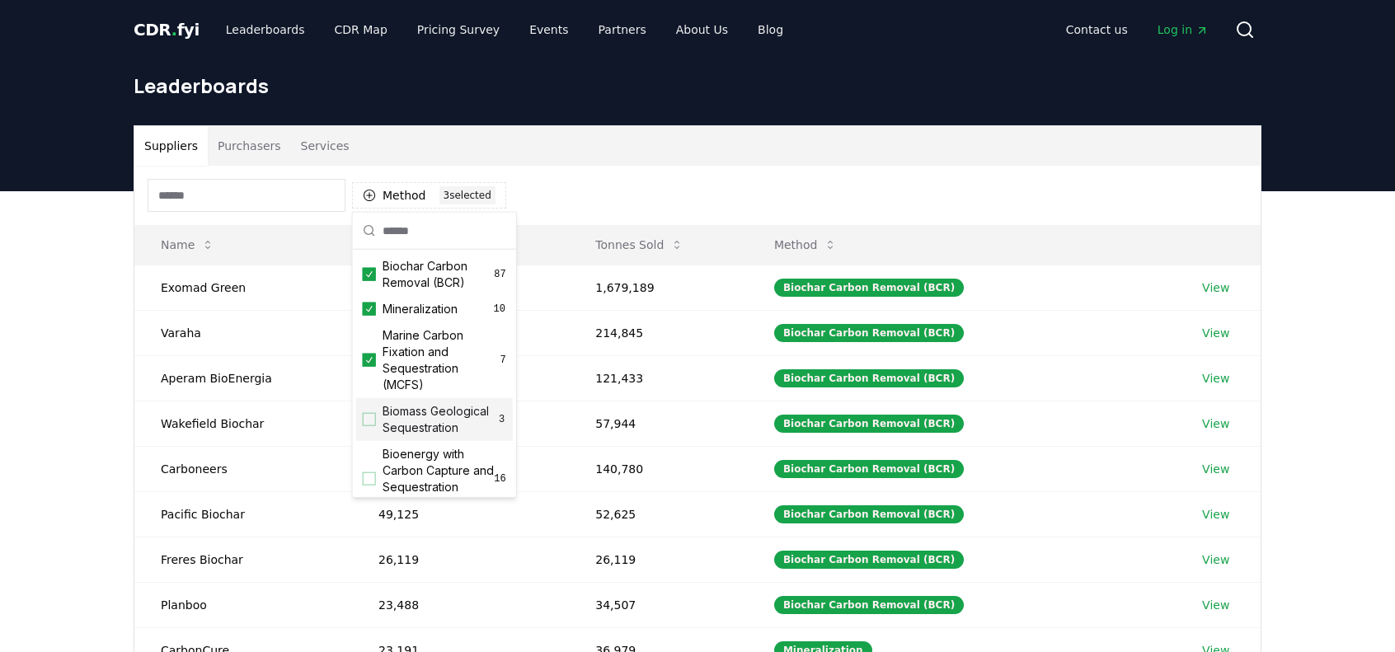
click at [360, 434] on div "Biomass Geological Sequestration 3" at bounding box center [434, 419] width 157 height 43
click at [363, 486] on div "Suggestions" at bounding box center [369, 478] width 13 height 13
drag, startPoint x: 516, startPoint y: 294, endPoint x: 500, endPoint y: 433, distance: 139.5
click at [501, 434] on div "Biochar Carbon Removal (BCR) 87 Mineralization 10 Marine Carbon Fixation and Se…" at bounding box center [434, 355] width 165 height 286
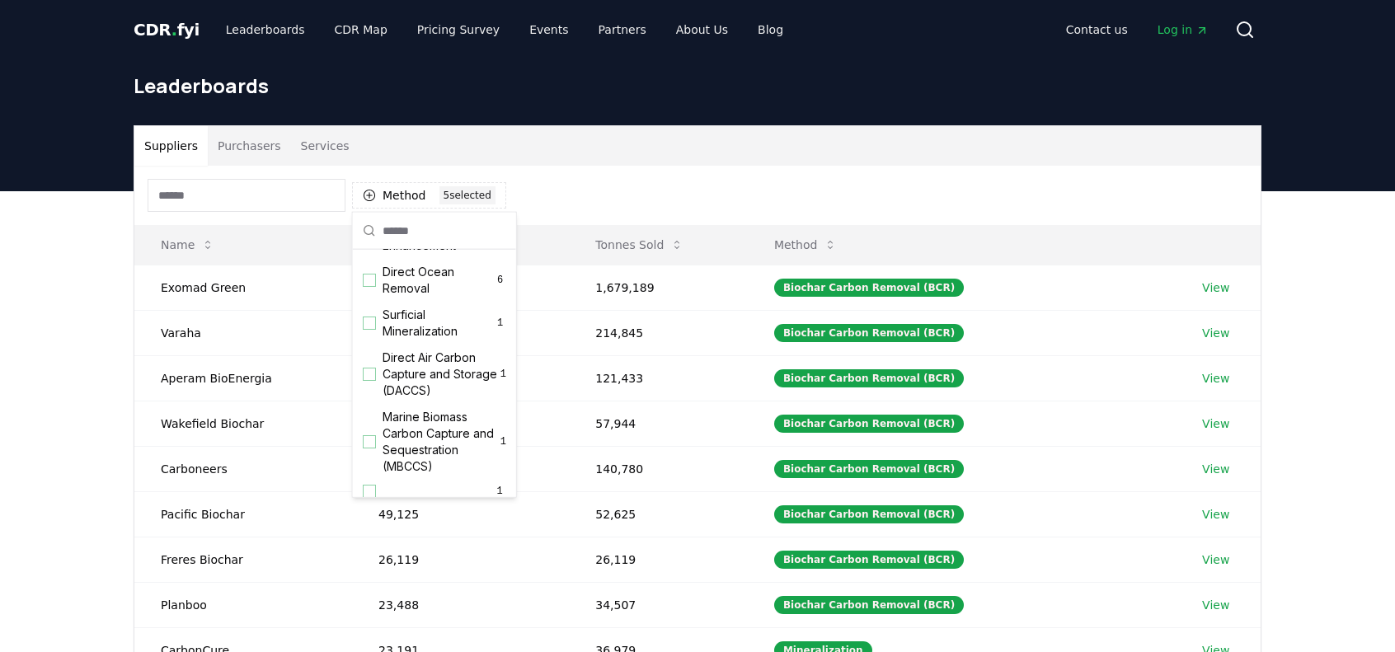
scroll to position [565, 0]
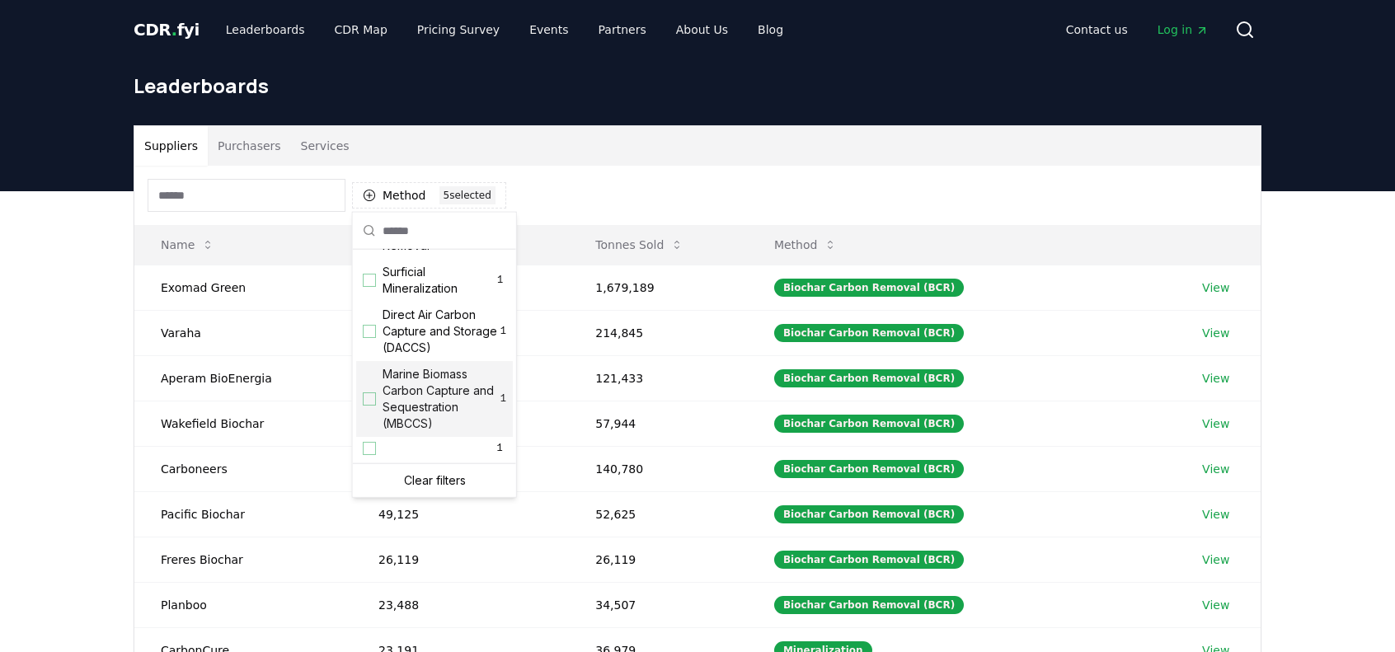
click at [370, 399] on div "Suggestions" at bounding box center [369, 398] width 13 height 13
click at [369, 328] on div "Suggestions" at bounding box center [369, 331] width 13 height 13
click at [376, 291] on div "Surficial Mineralization 1" at bounding box center [434, 280] width 157 height 43
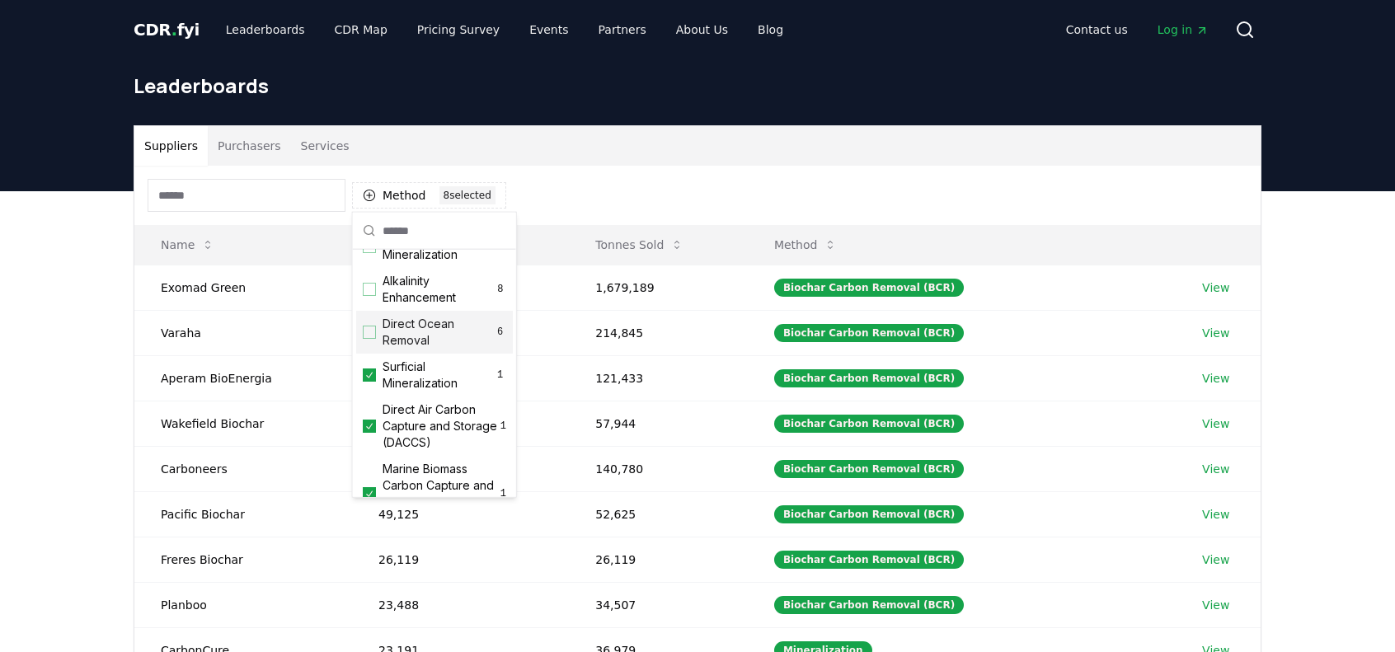
scroll to position [433, 0]
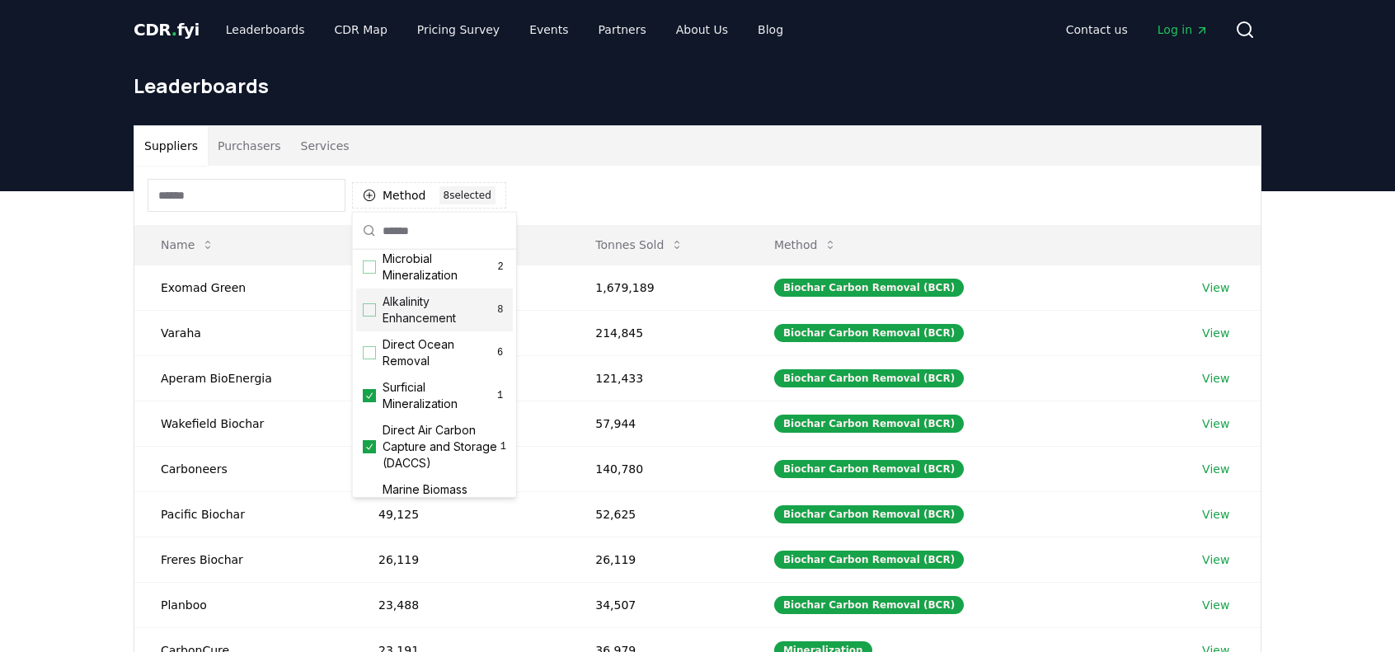
click at [381, 329] on div "Alkalinity Enhancement 8" at bounding box center [434, 310] width 157 height 43
click at [365, 289] on div "Microbial Mineralization 2" at bounding box center [434, 267] width 157 height 43
click at [363, 359] on div "Suggestions" at bounding box center [369, 352] width 13 height 13
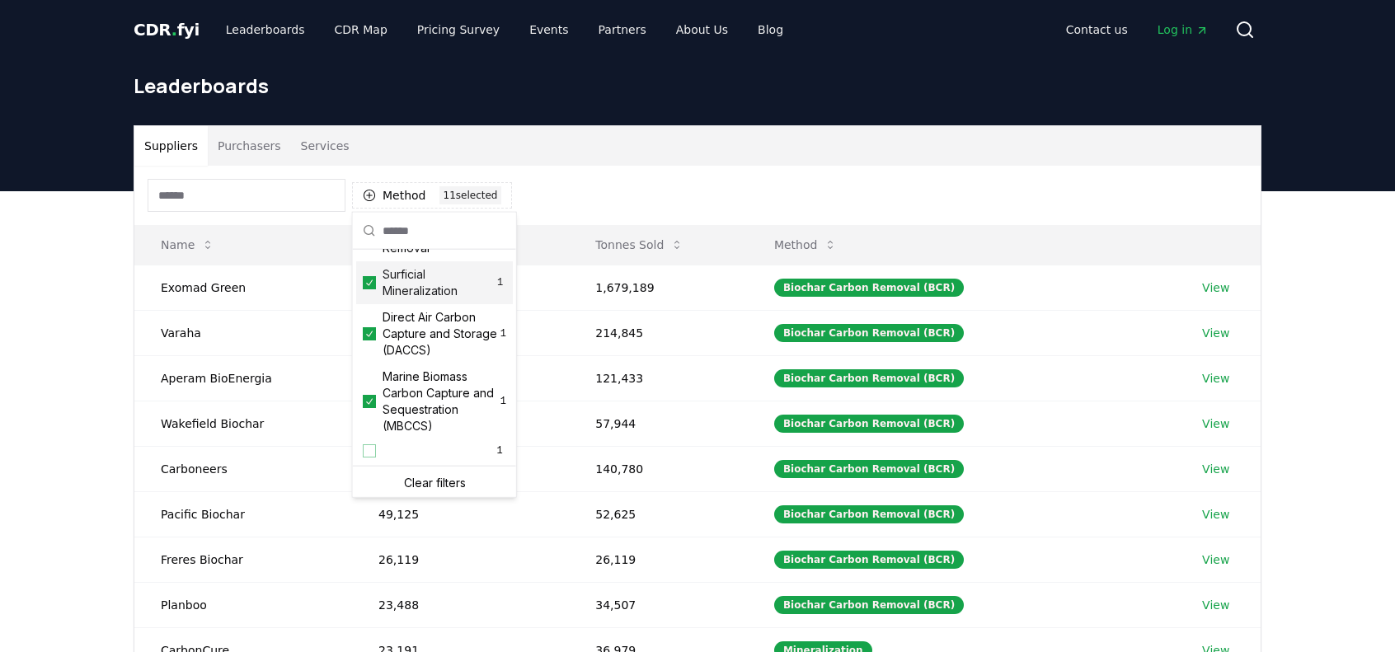
scroll to position [565, 0]
click at [362, 464] on div "Clear filters" at bounding box center [434, 480] width 163 height 33
click at [368, 453] on div "Suggestions" at bounding box center [369, 448] width 13 height 13
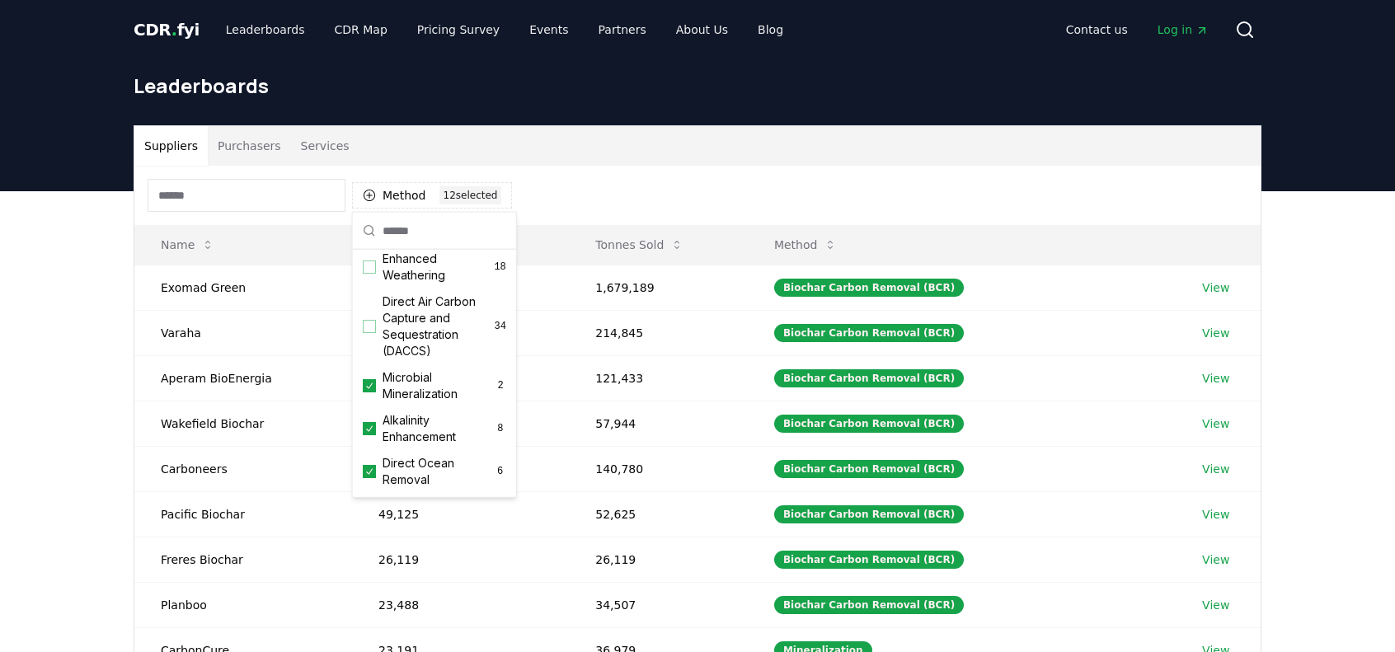
scroll to position [306, 0]
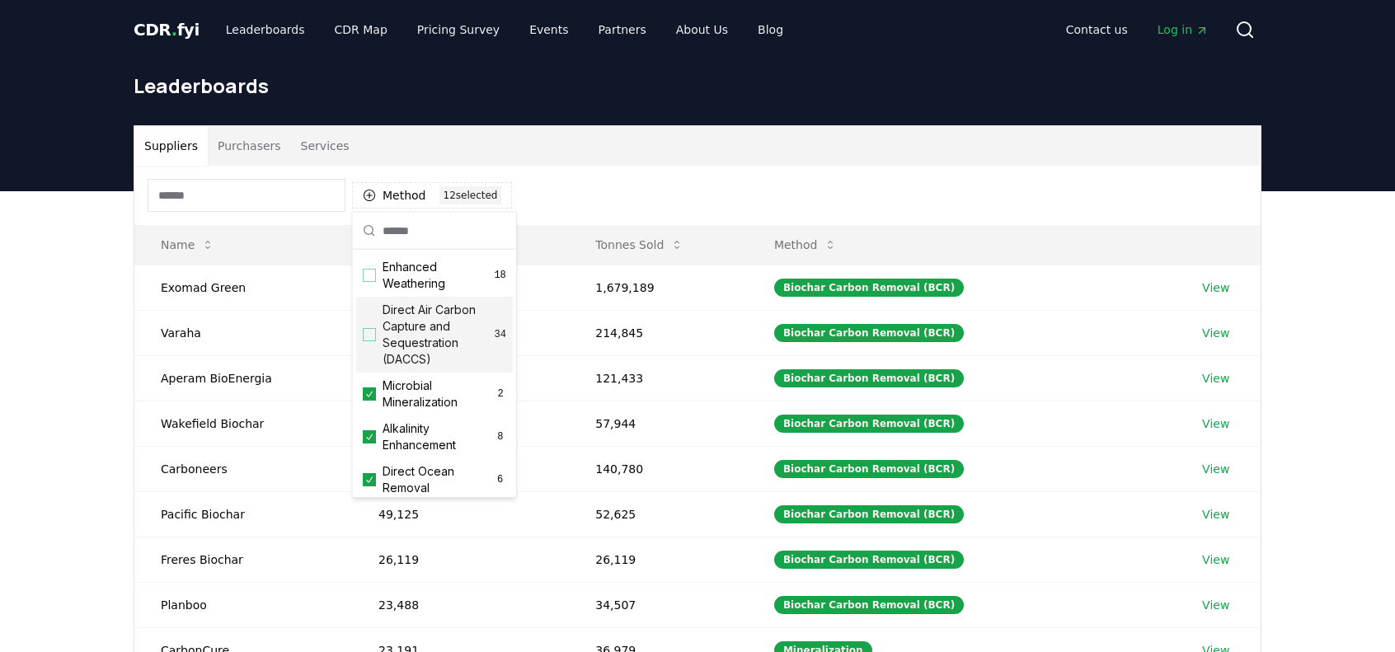
click at [381, 348] on div "Direct Air Carbon Capture and Sequestration (DACCS) 34" at bounding box center [434, 335] width 157 height 76
click at [380, 290] on div "Enhanced Weathering 18" at bounding box center [434, 275] width 157 height 43
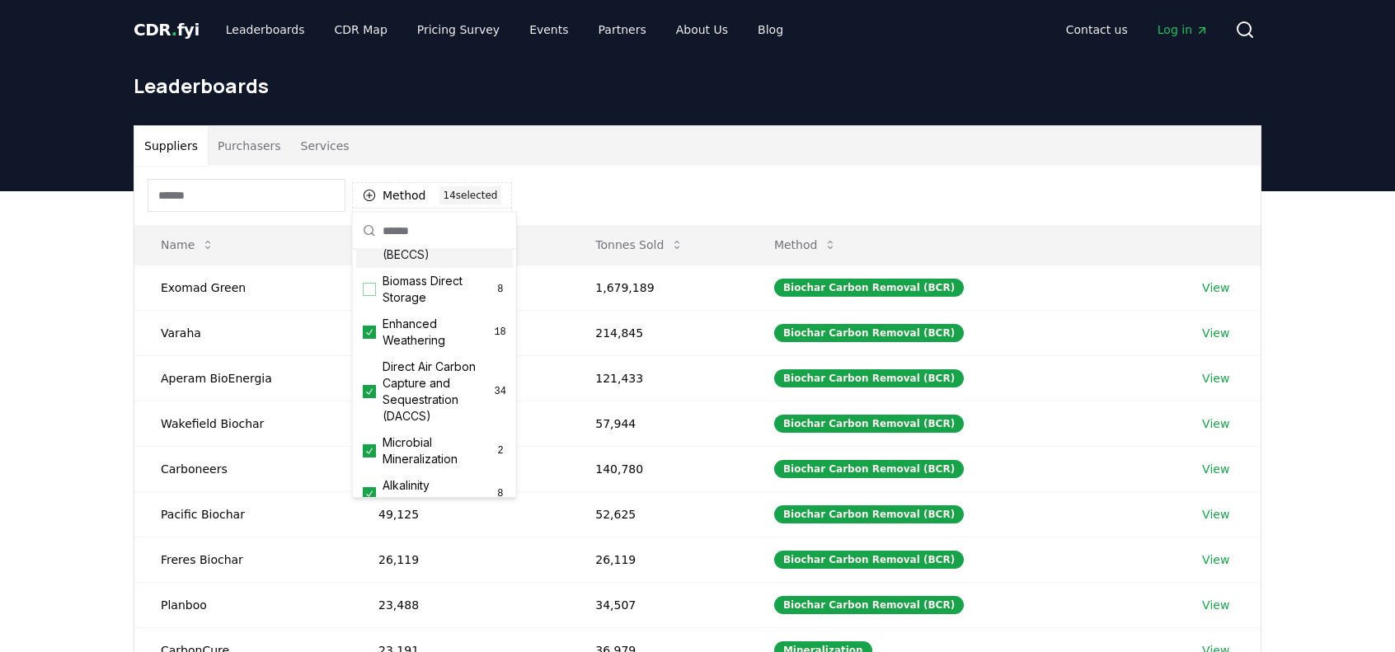
scroll to position [223, 0]
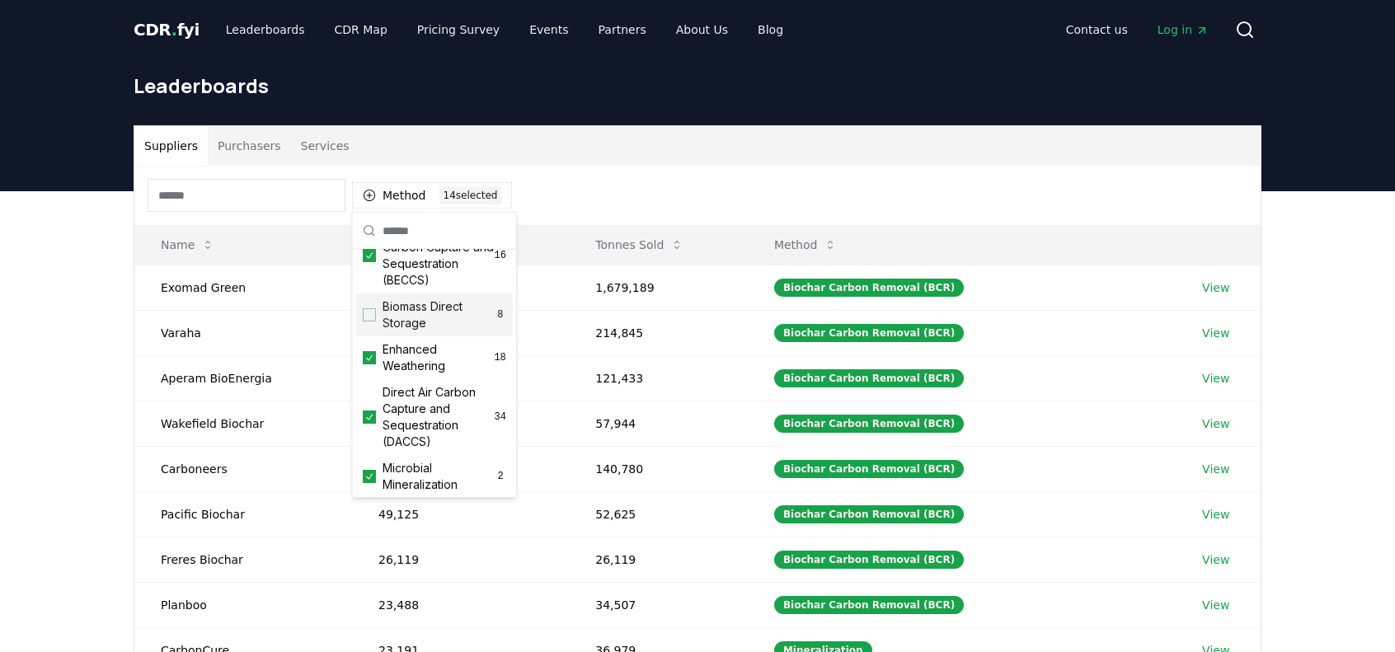
click at [363, 322] on div "Biomass Direct Storage 8" at bounding box center [434, 314] width 157 height 43
click at [569, 362] on td "89,548" at bounding box center [460, 377] width 217 height 45
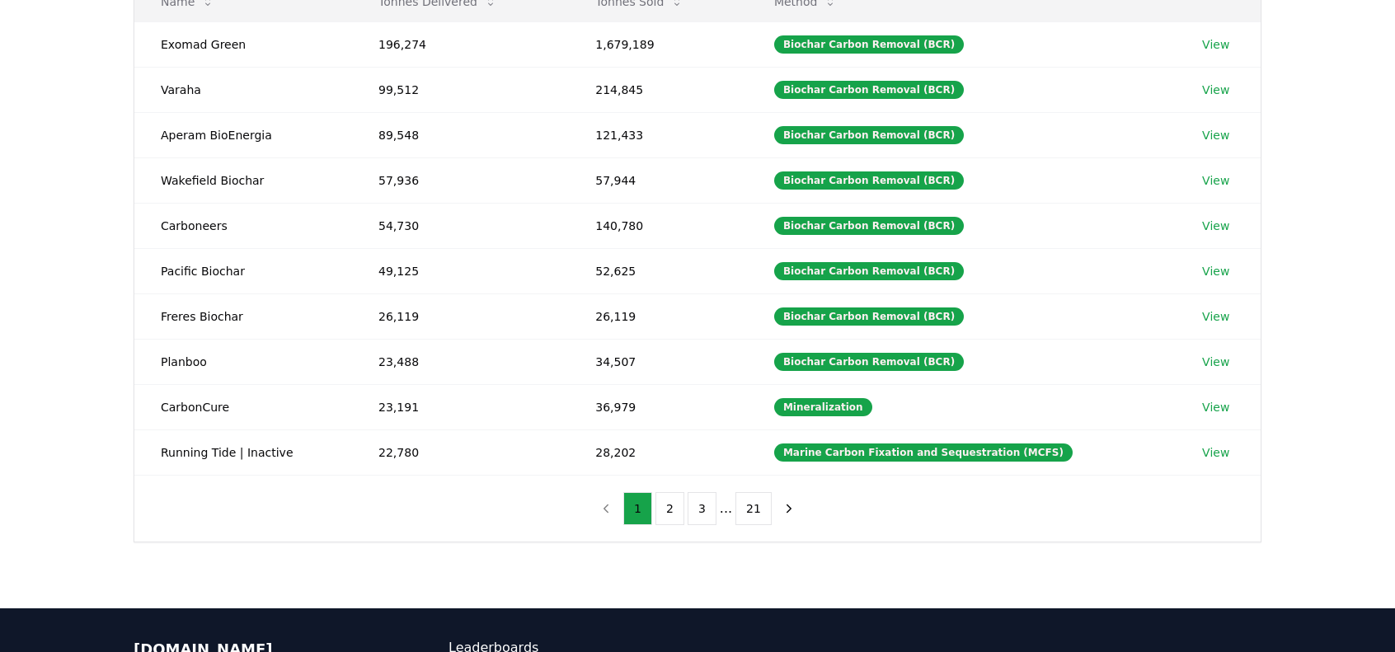
scroll to position [247, 0]
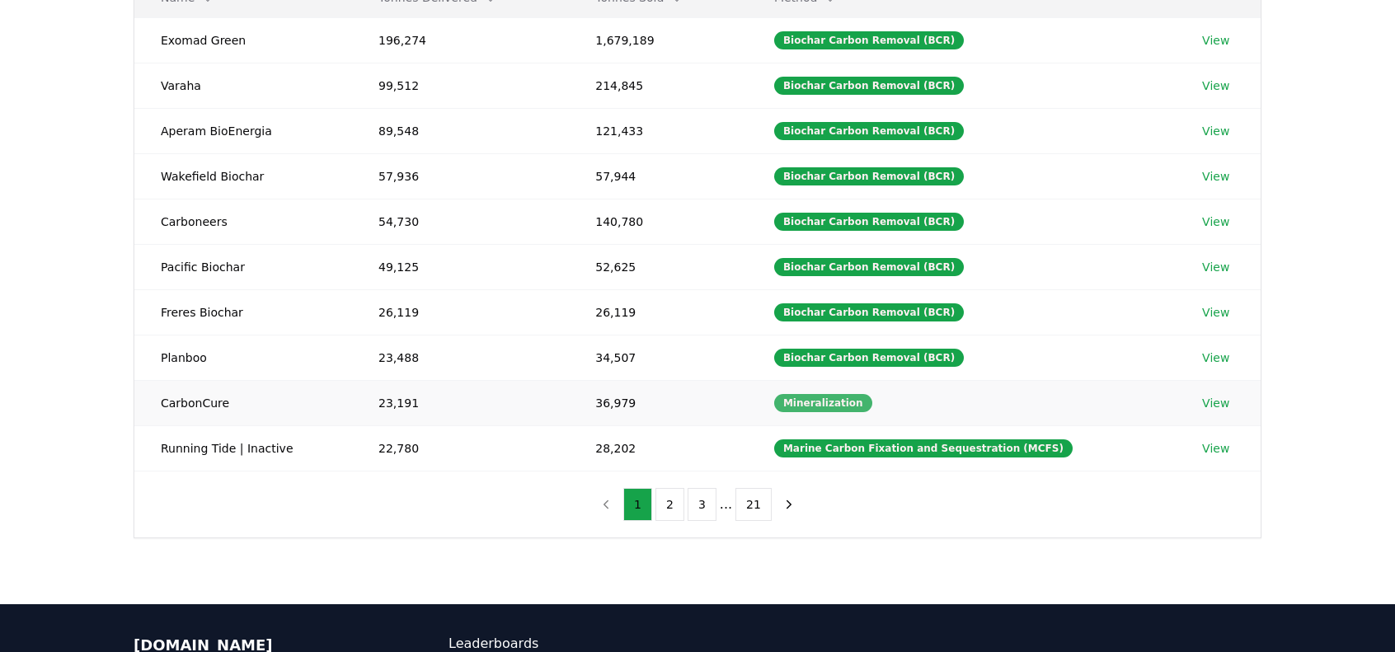
click at [843, 394] on div "Mineralization" at bounding box center [823, 403] width 98 height 18
click at [1204, 444] on link "View" at bounding box center [1215, 448] width 27 height 16
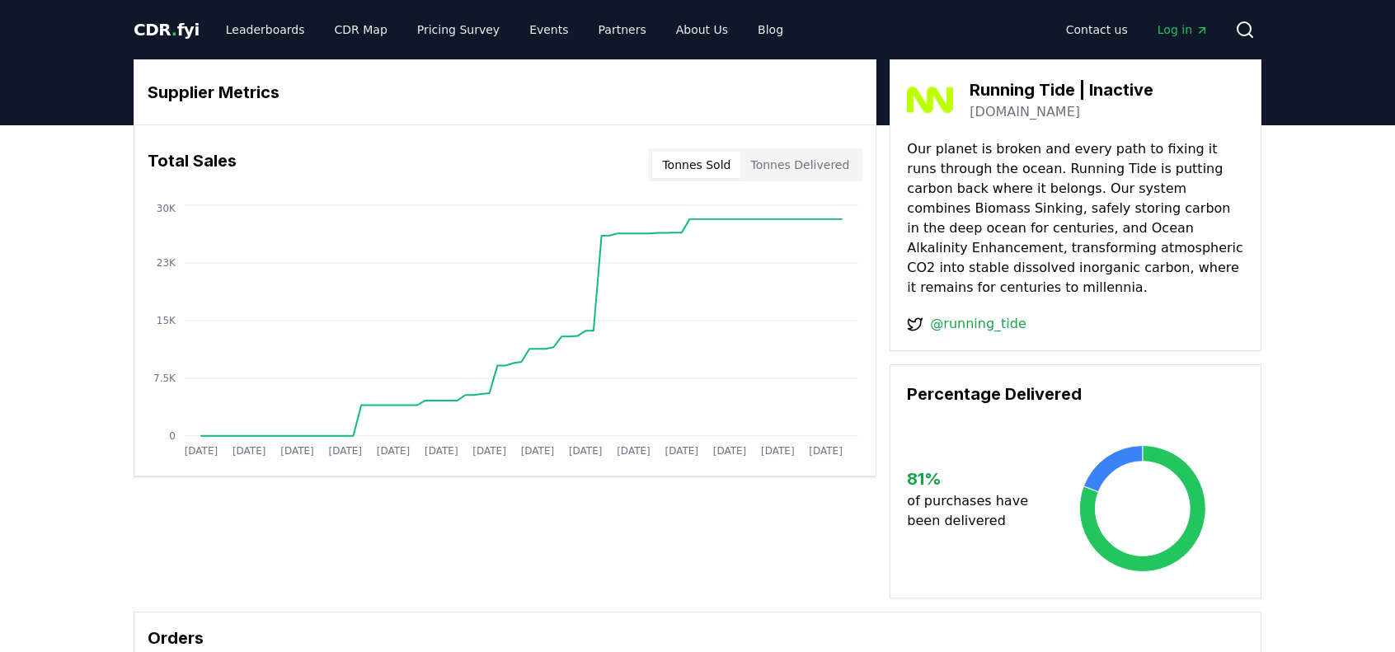
click at [1026, 110] on link "[DOMAIN_NAME]" at bounding box center [1024, 112] width 110 height 20
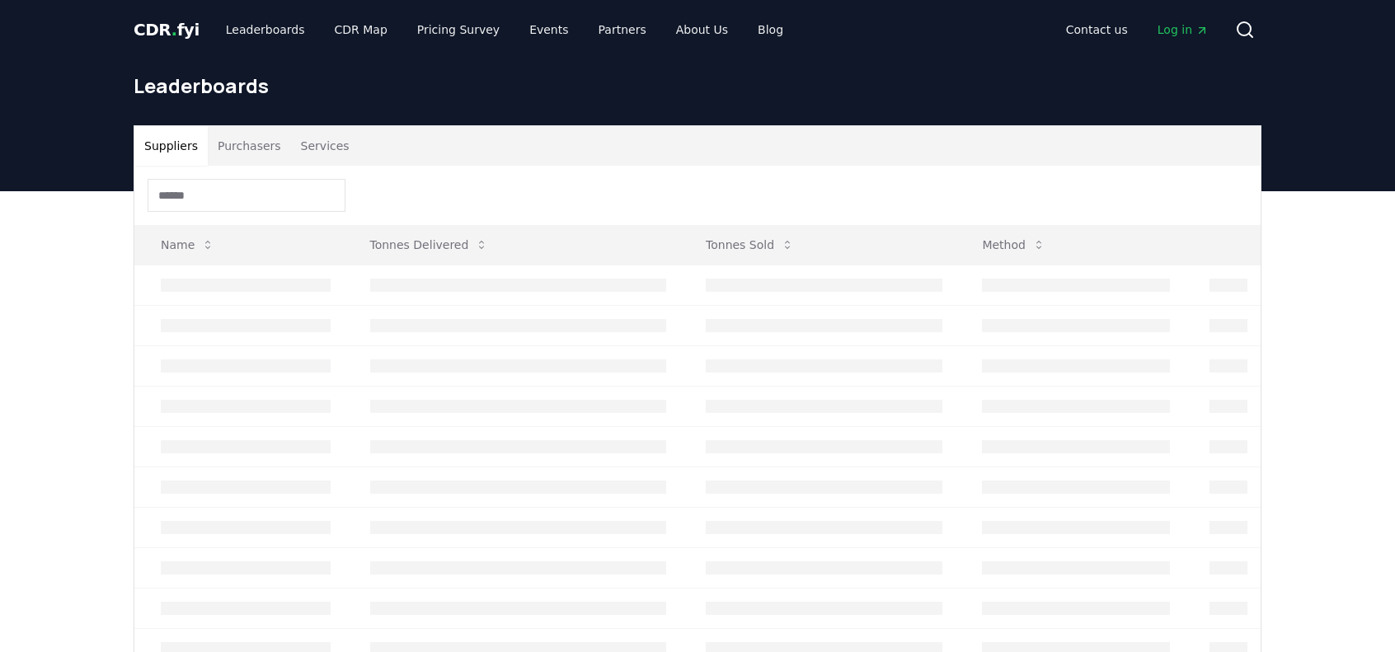
scroll to position [247, 0]
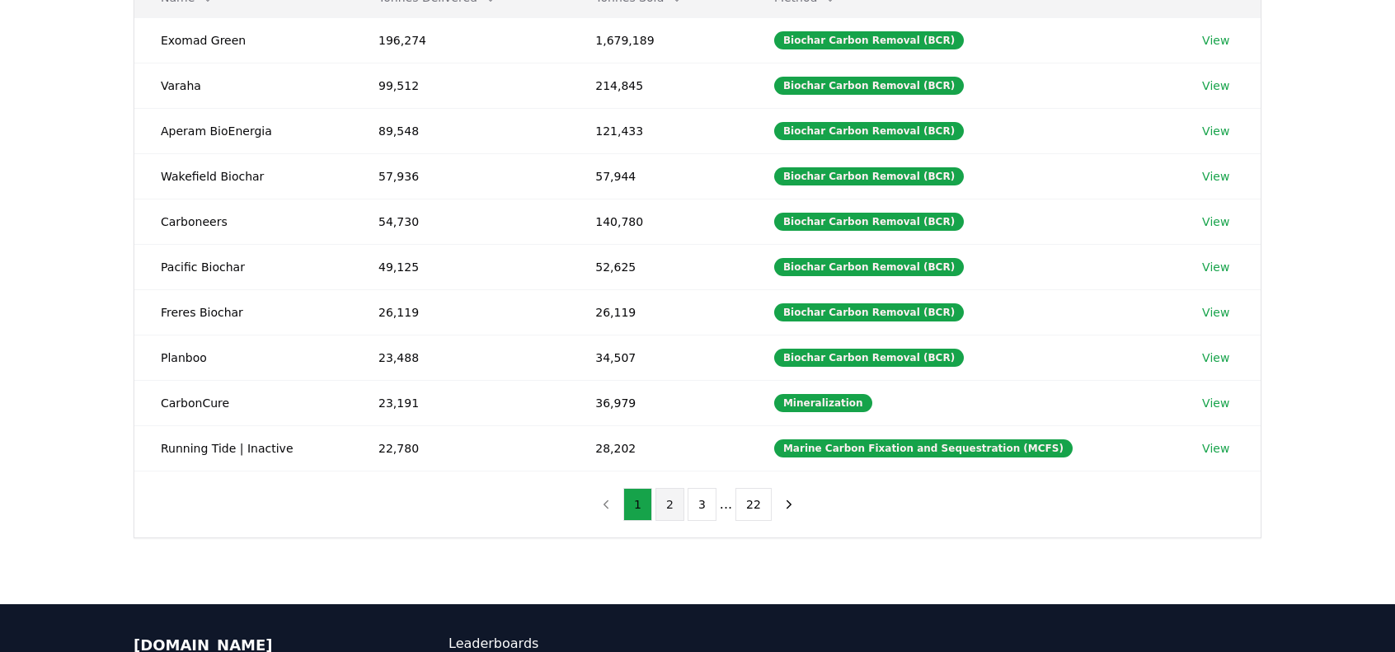
click at [669, 497] on button "2" at bounding box center [669, 504] width 29 height 33
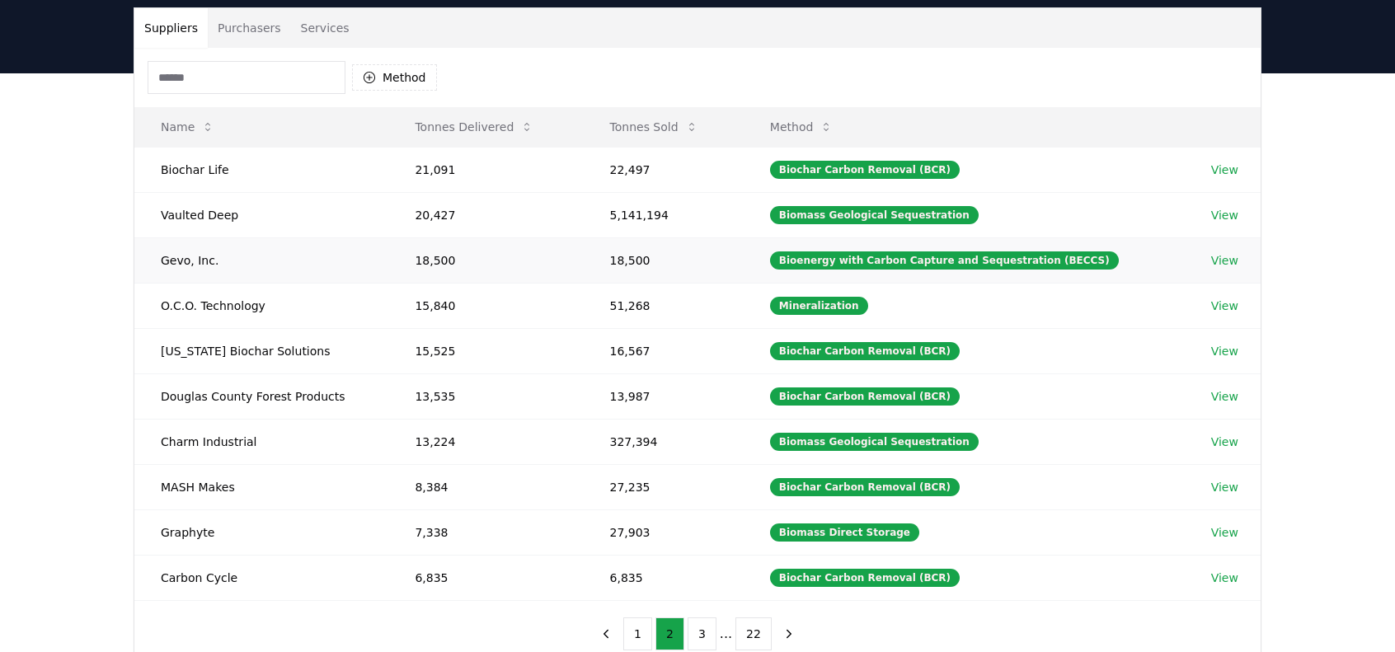
scroll to position [0, 0]
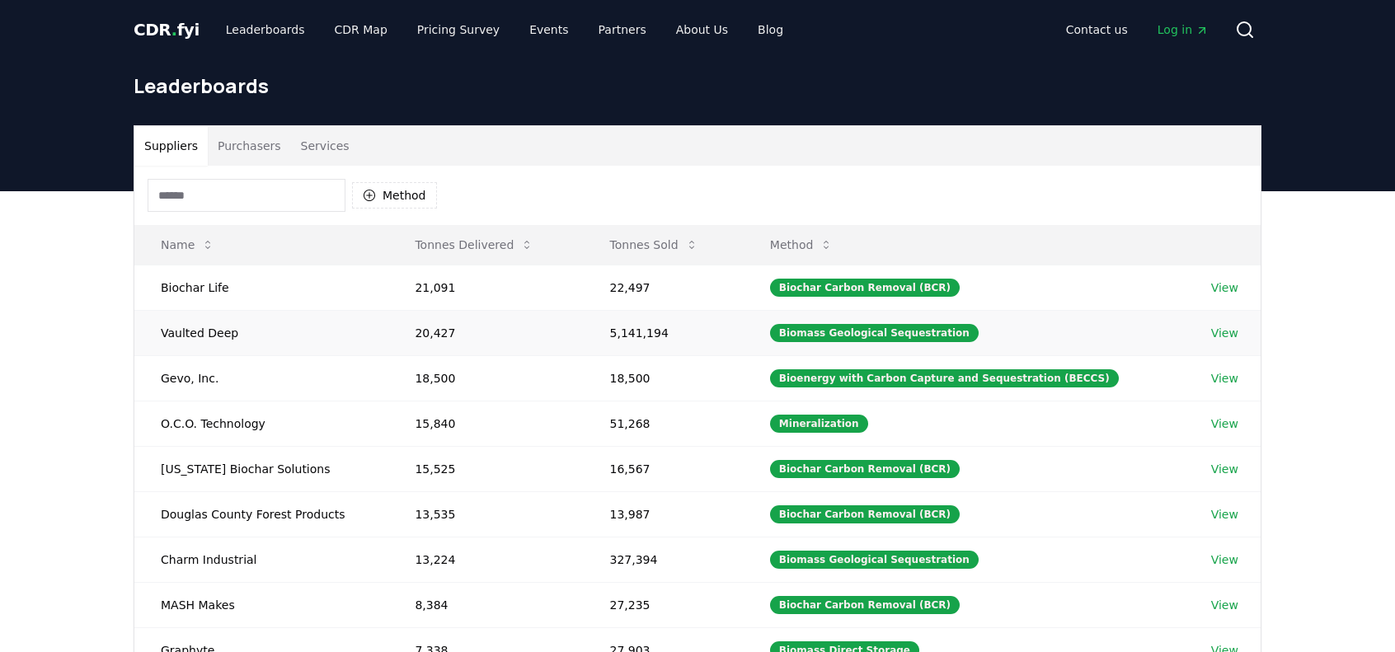
click at [1230, 330] on link "View" at bounding box center [1224, 333] width 27 height 16
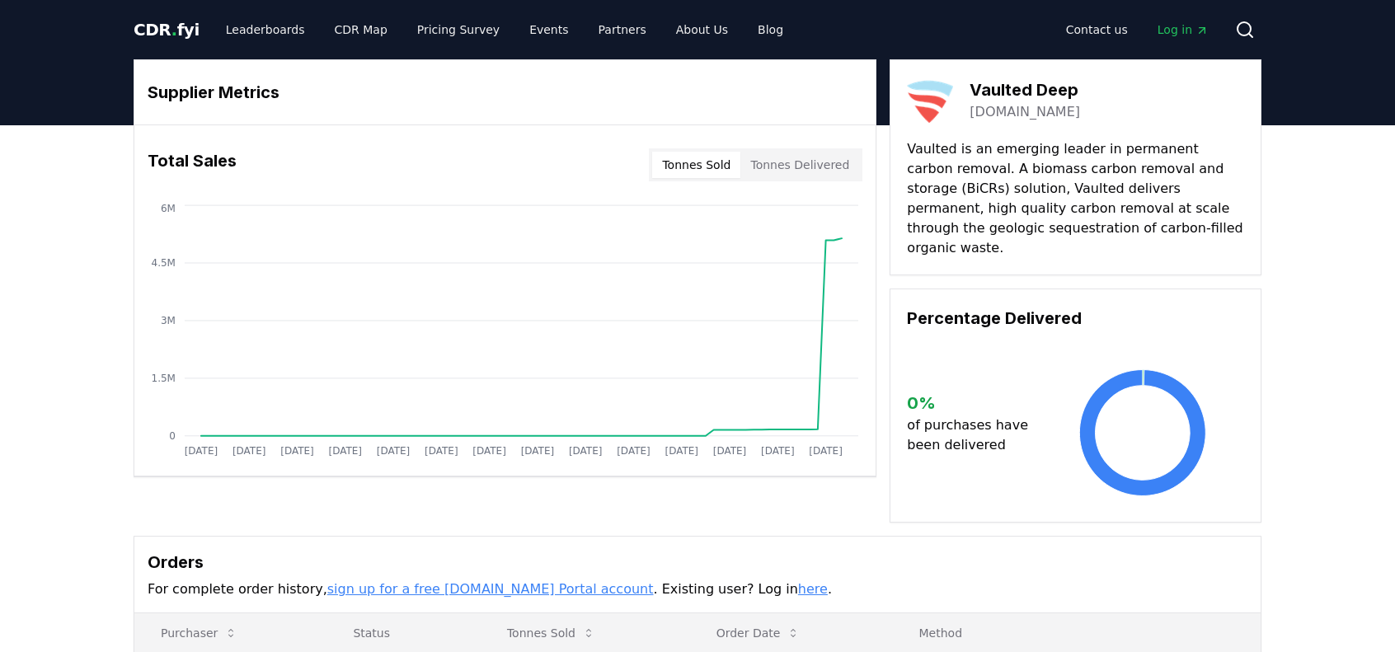
click at [1000, 109] on link "[DOMAIN_NAME]" at bounding box center [1024, 112] width 110 height 20
click at [233, 26] on link "Leaderboards" at bounding box center [266, 30] width 106 height 30
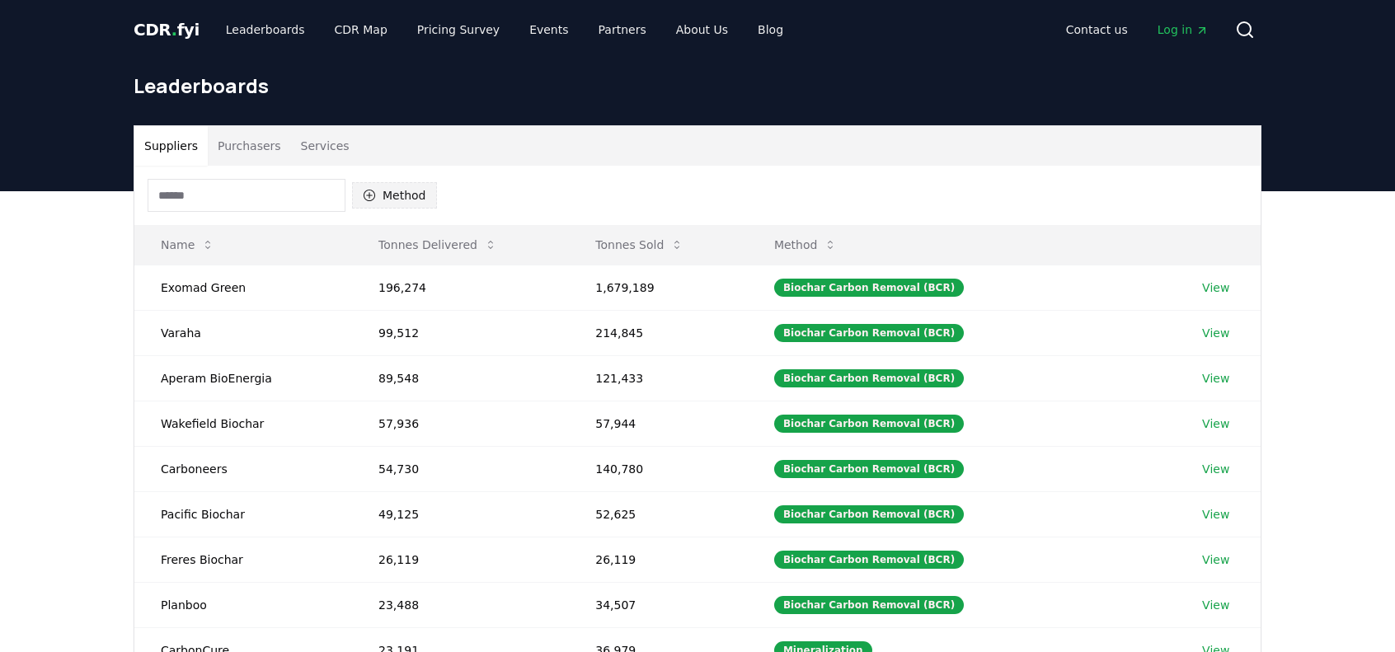
click at [389, 198] on button "Method" at bounding box center [394, 195] width 85 height 26
